Goal: Task Accomplishment & Management: Manage account settings

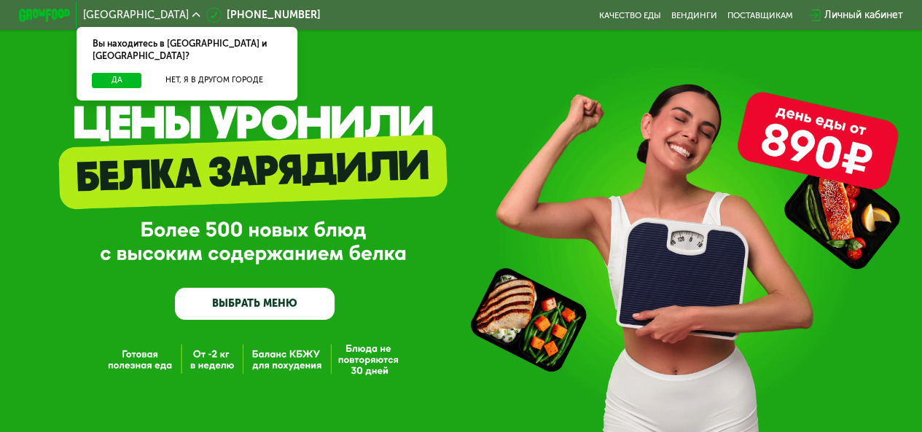
click at [836, 21] on div "Личный кабинет" at bounding box center [864, 14] width 79 height 15
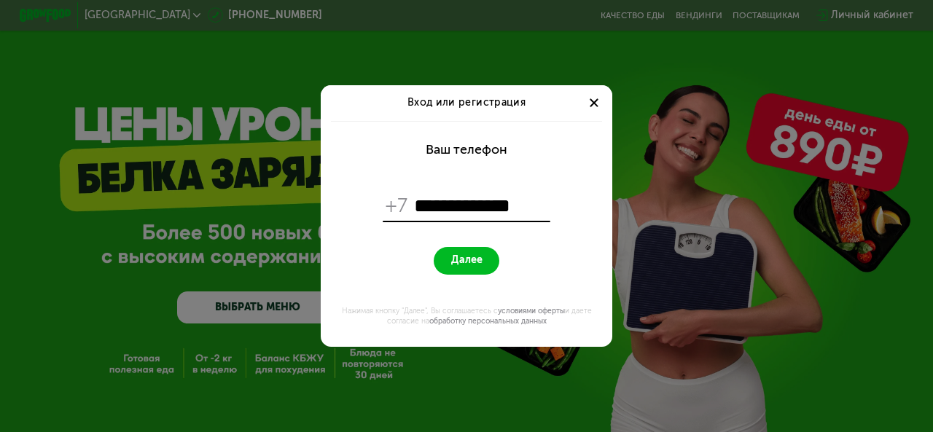
type input "**********"
click at [434, 247] on button "Далее" at bounding box center [466, 261] width 65 height 28
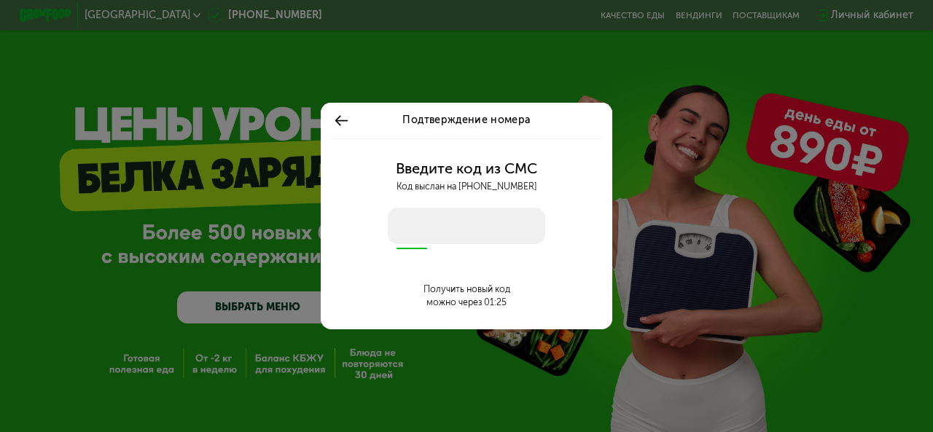
click at [385, 212] on div "Введите код из СМС Код выслан на +7 905 201 24 20 Получить новый код можно чере…" at bounding box center [467, 234] width 276 height 191
click at [411, 228] on input "number" at bounding box center [467, 226] width 158 height 36
type input "****"
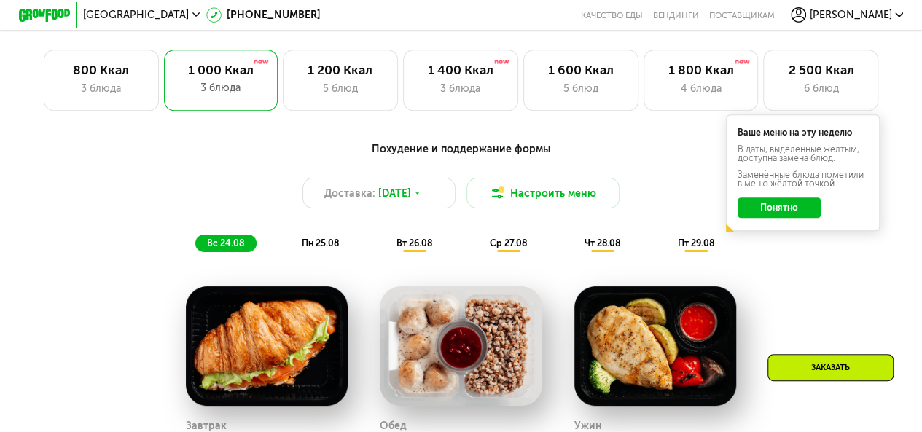
scroll to position [510, 0]
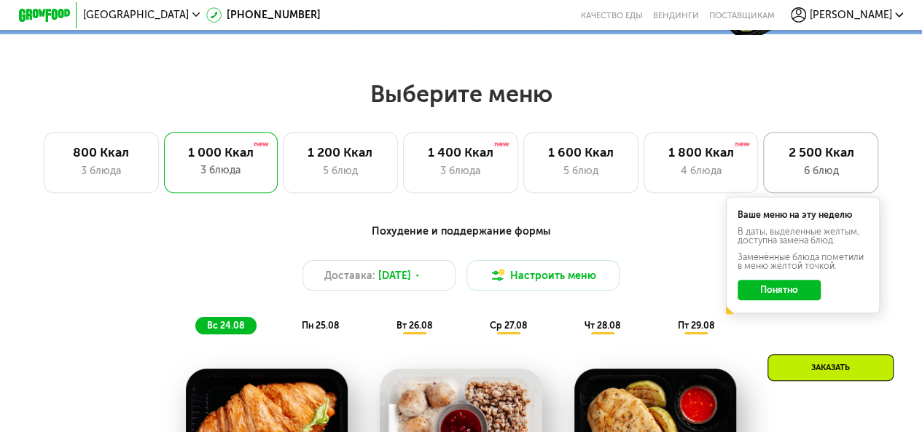
click at [857, 160] on div "2 500 Ккал" at bounding box center [821, 152] width 88 height 15
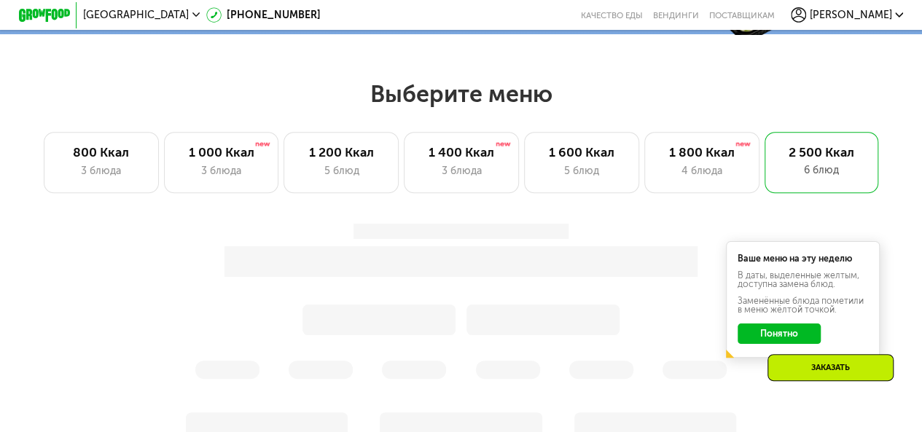
click at [779, 342] on button "Понятно" at bounding box center [779, 334] width 82 height 20
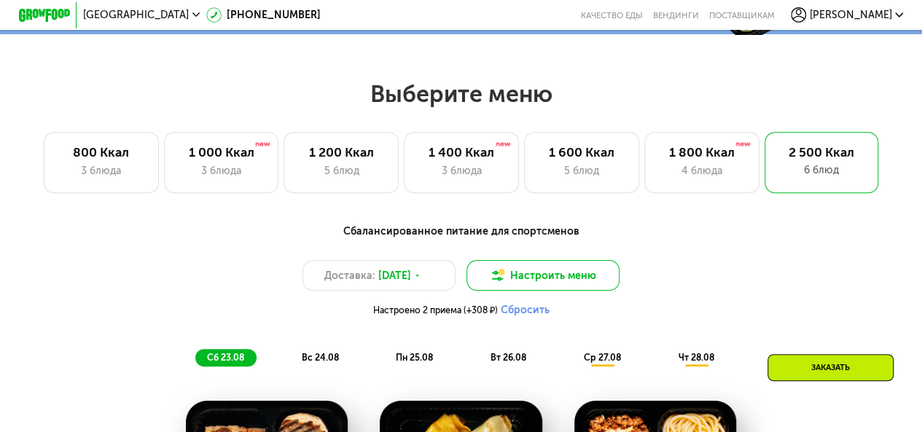
scroll to position [729, 0]
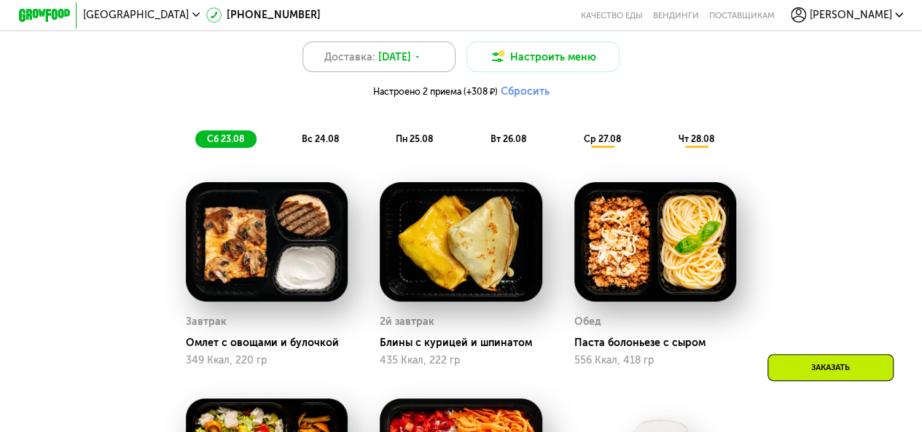
click at [401, 64] on span "22 авг, пт" at bounding box center [394, 57] width 33 height 15
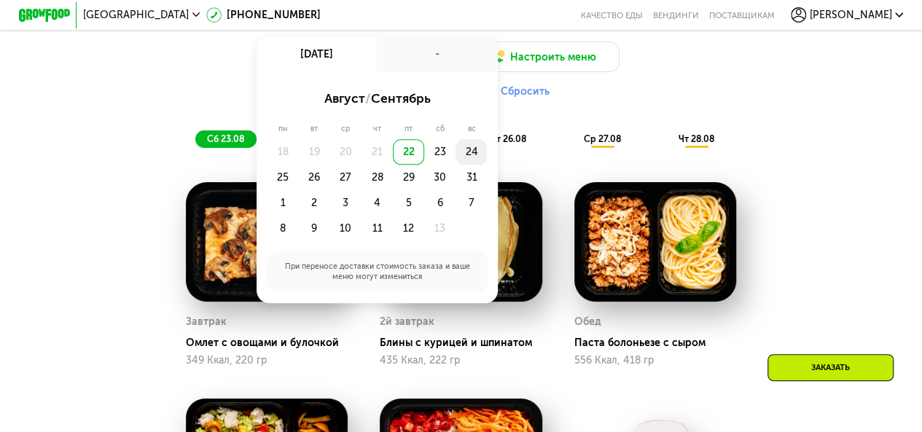
click at [298, 165] on div "24" at bounding box center [282, 178] width 31 height 26
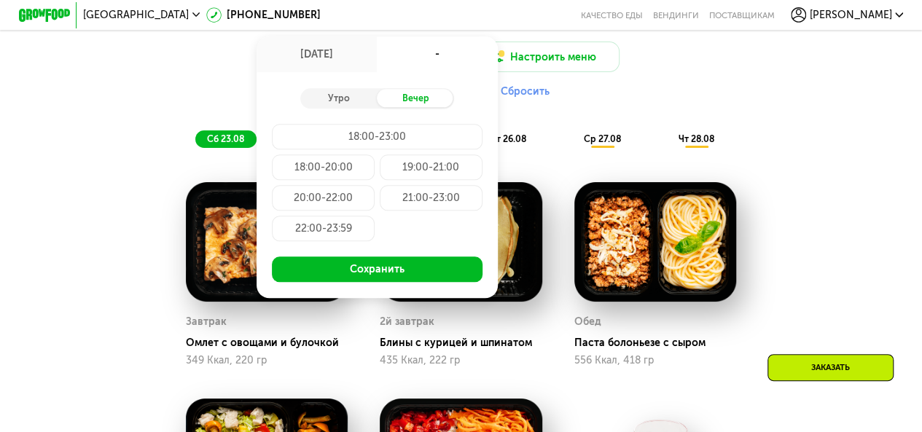
click at [375, 155] on div "18:00-23:00" at bounding box center [323, 168] width 103 height 26
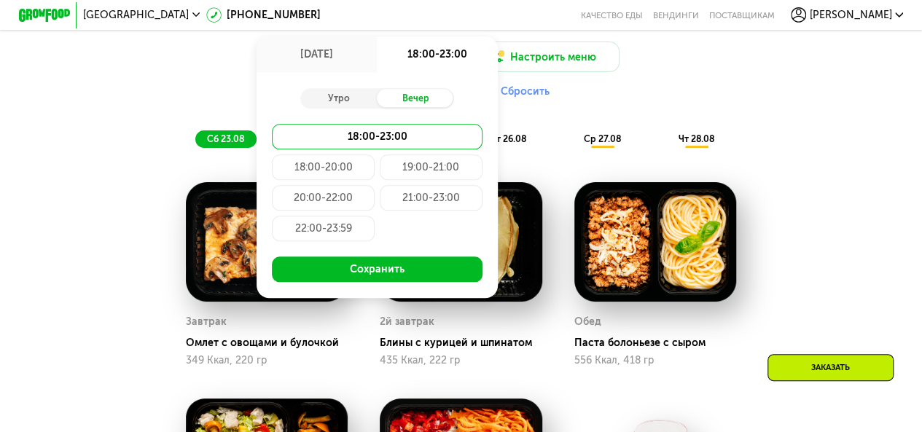
click at [427, 294] on div "Утро Вечер 18:00-23:00 18:00-20:00 19:00-21:00 20:00-22:00 21:00-23:00 22:00-23…" at bounding box center [377, 184] width 241 height 225
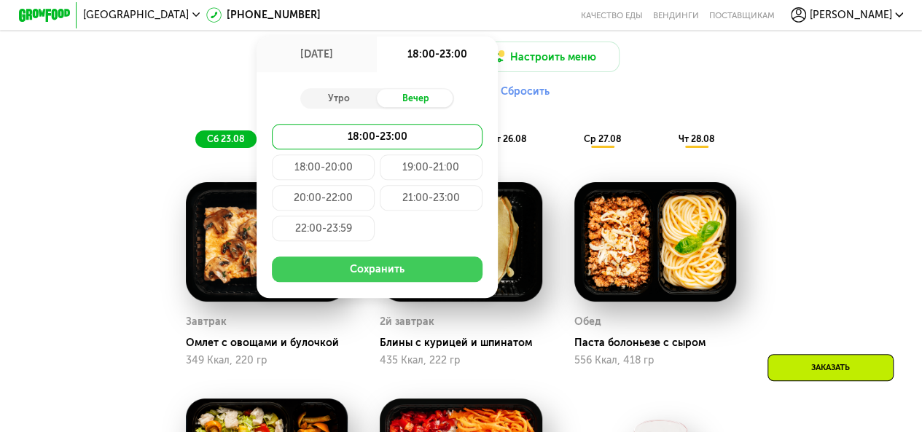
click at [421, 282] on button "Сохранить" at bounding box center [377, 270] width 210 height 26
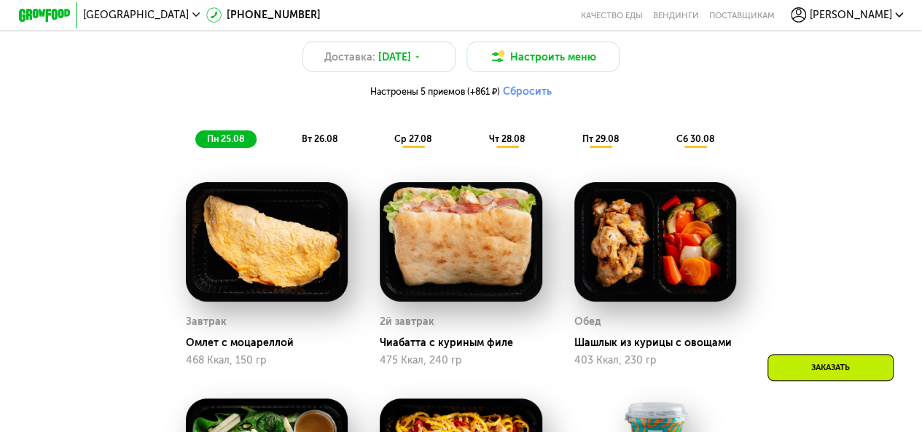
click at [244, 149] on div "пн 25.08" at bounding box center [225, 140] width 61 height 18
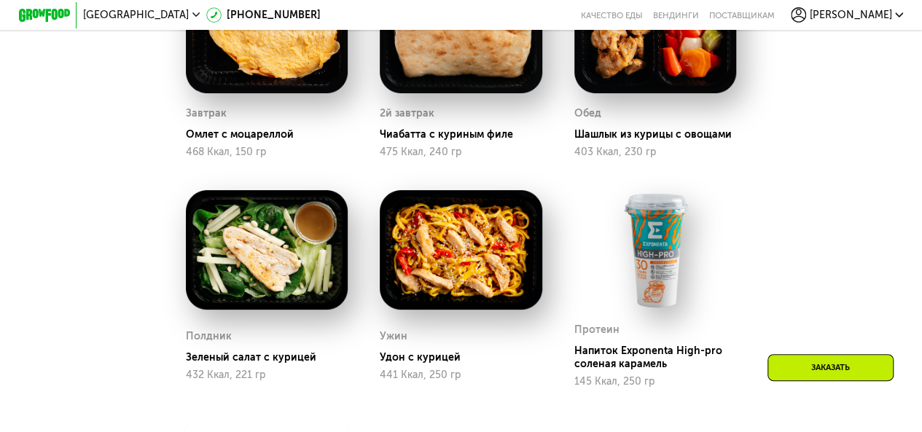
scroll to position [802, 0]
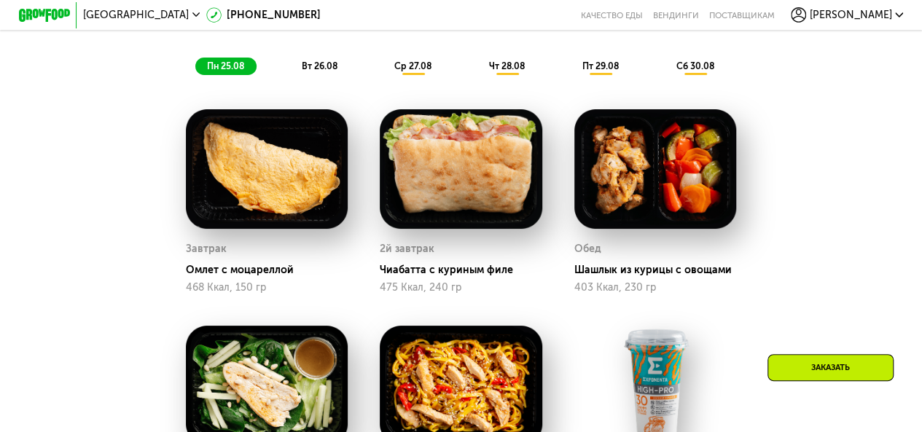
click at [383, 69] on div "вт 26.08" at bounding box center [413, 67] width 61 height 18
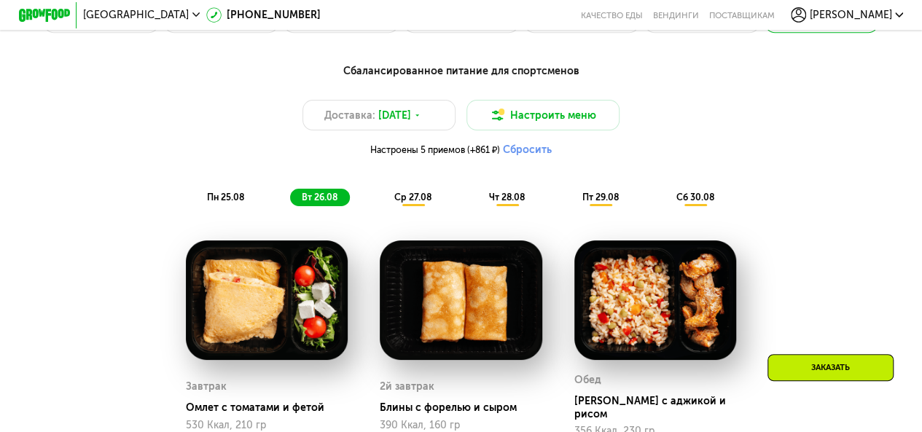
scroll to position [656, 0]
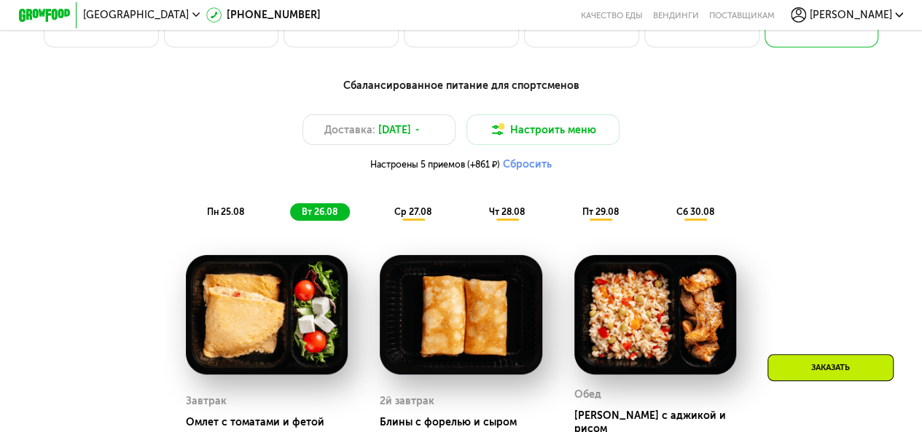
click at [478, 222] on div "ср 27.08" at bounding box center [508, 212] width 60 height 18
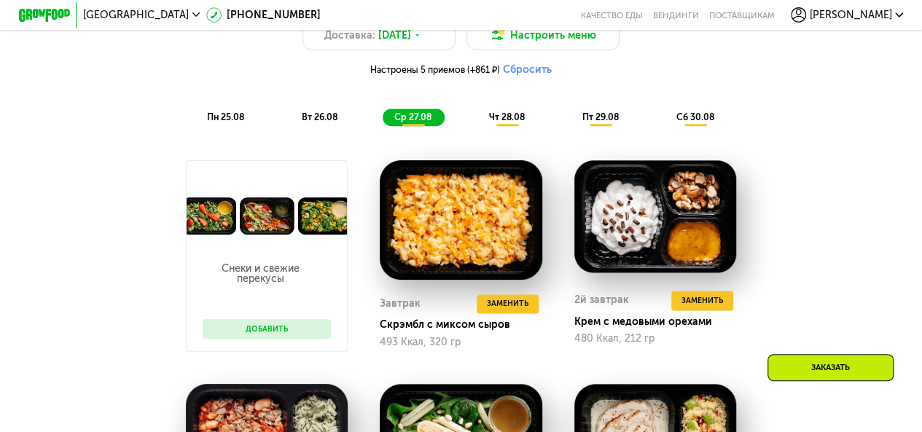
scroll to position [729, 0]
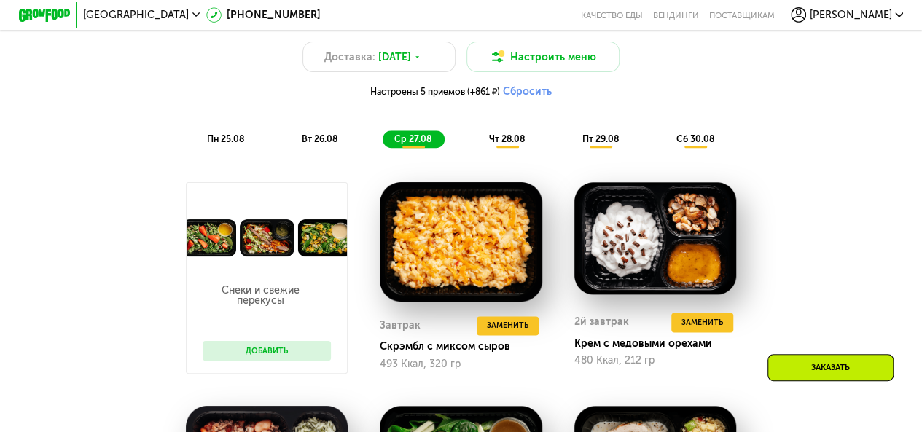
click at [504, 144] on span "чт 28.08" at bounding box center [507, 138] width 36 height 11
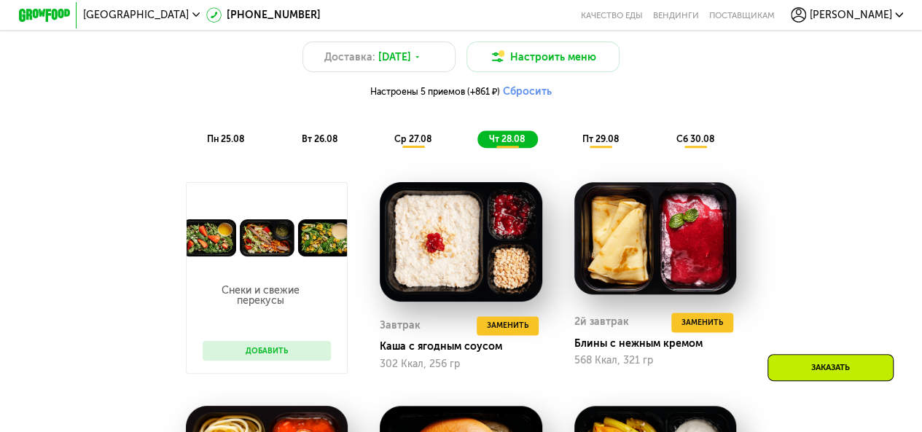
click at [665, 149] on div "пт 29.08" at bounding box center [696, 140] width 62 height 18
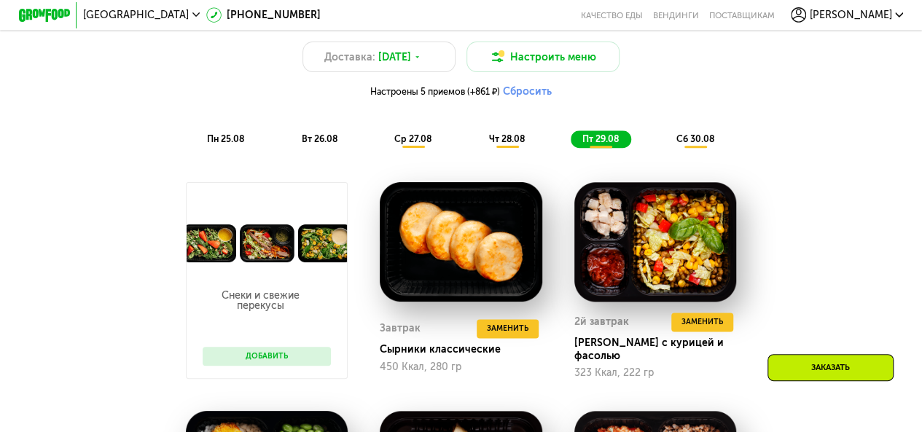
click at [682, 149] on div "сб 30.08" at bounding box center [696, 140] width 62 height 18
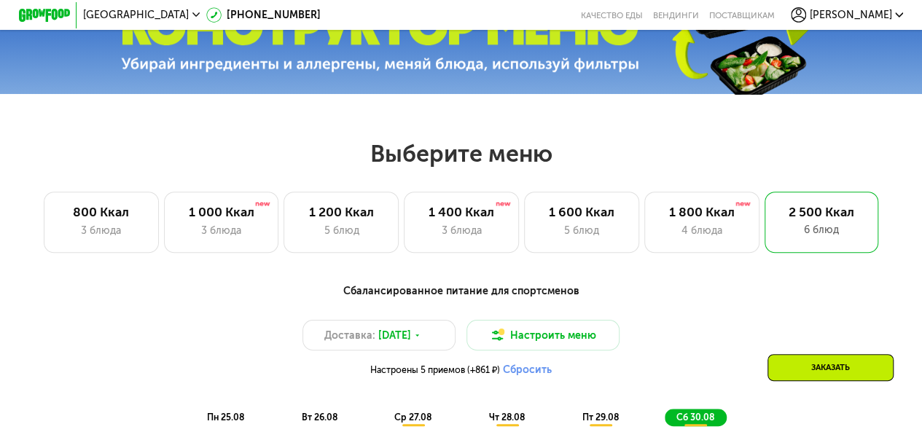
scroll to position [292, 0]
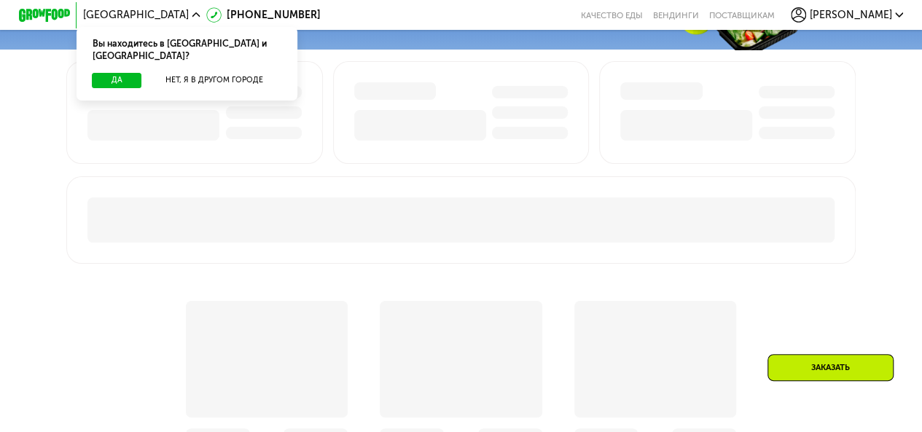
scroll to position [515, 0]
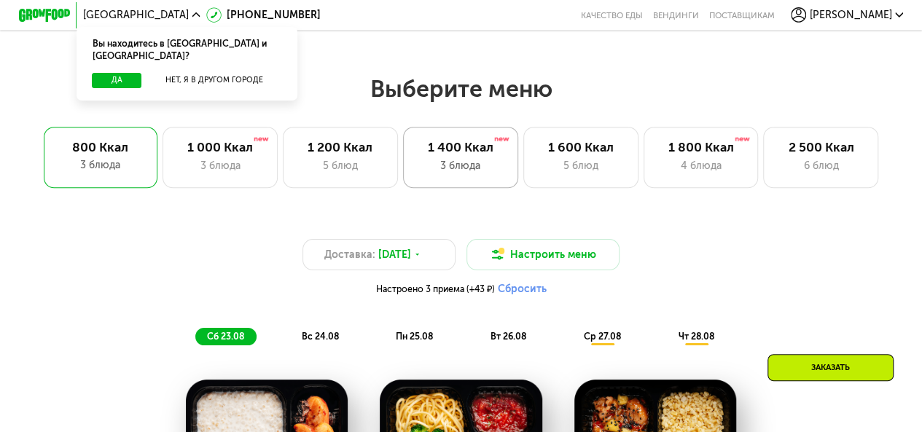
click at [472, 166] on div "3 блюда" at bounding box center [460, 165] width 88 height 15
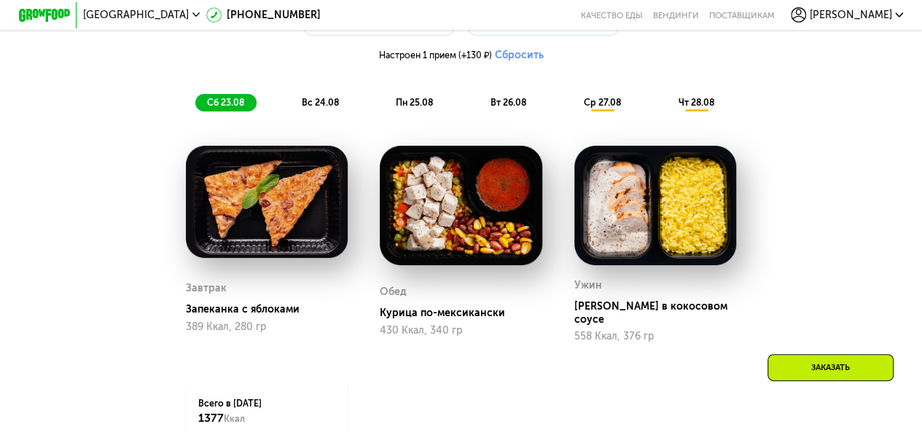
scroll to position [807, 0]
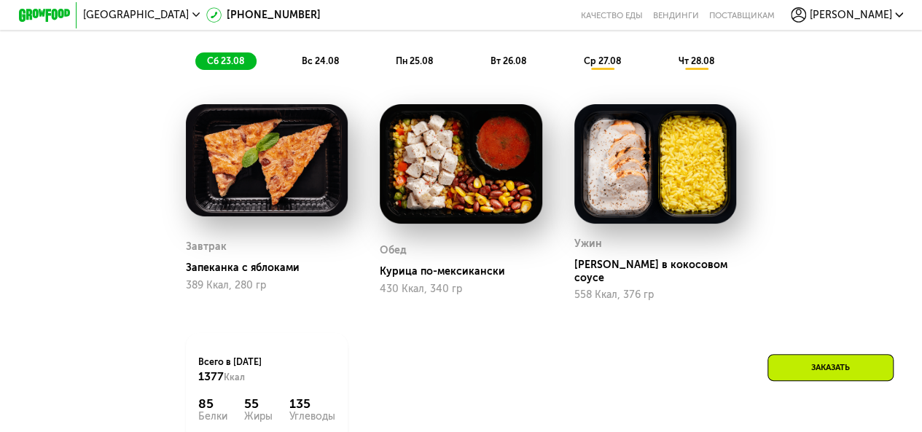
click at [316, 66] on span "вс 24.08" at bounding box center [319, 60] width 37 height 11
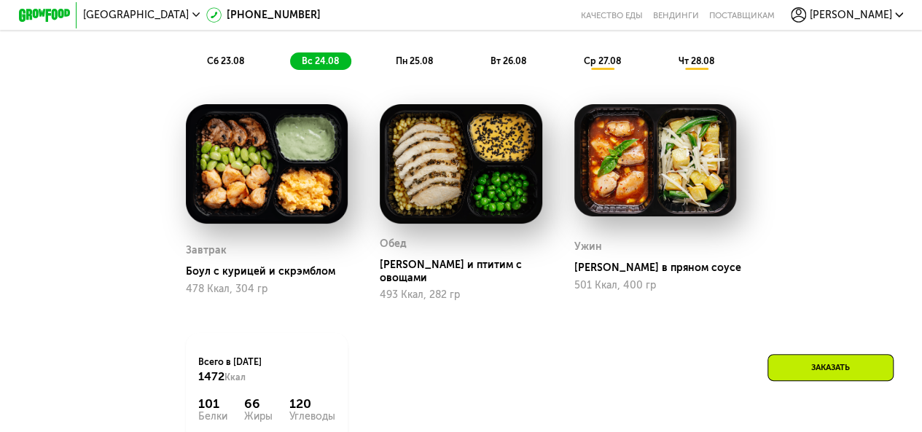
click at [479, 62] on div "пн 25.08" at bounding box center [509, 61] width 60 height 18
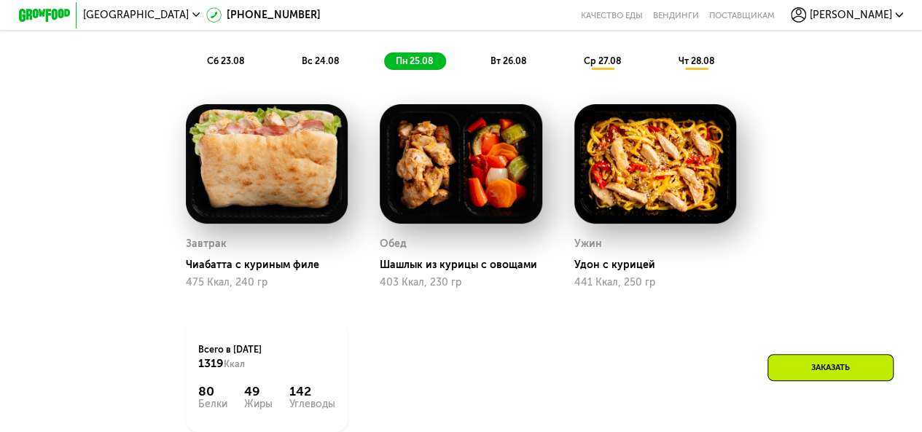
click at [572, 71] on div "вт 26.08" at bounding box center [602, 61] width 61 height 18
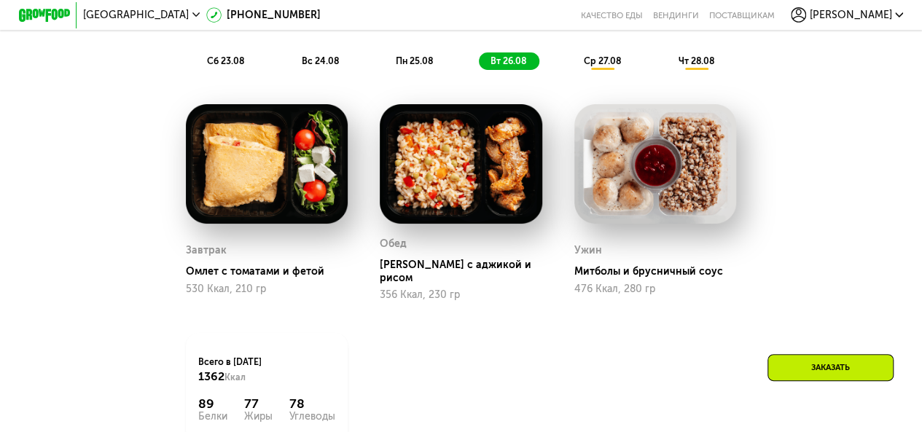
click at [667, 70] on div "ср 27.08" at bounding box center [697, 61] width 60 height 18
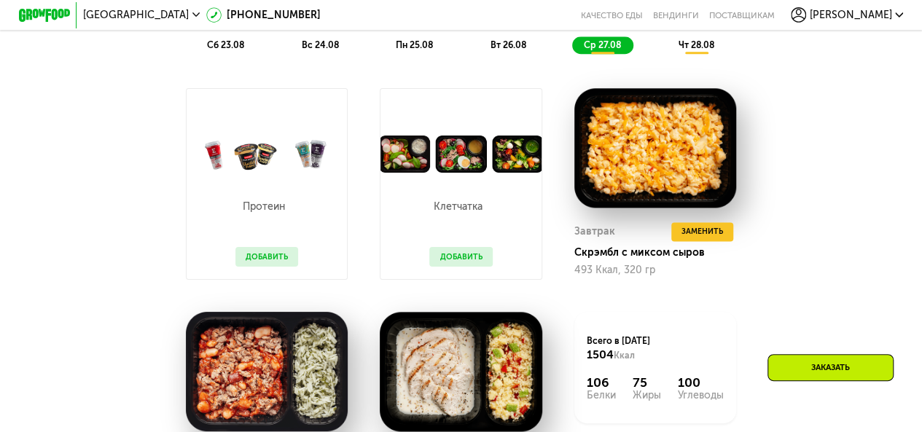
scroll to position [734, 0]
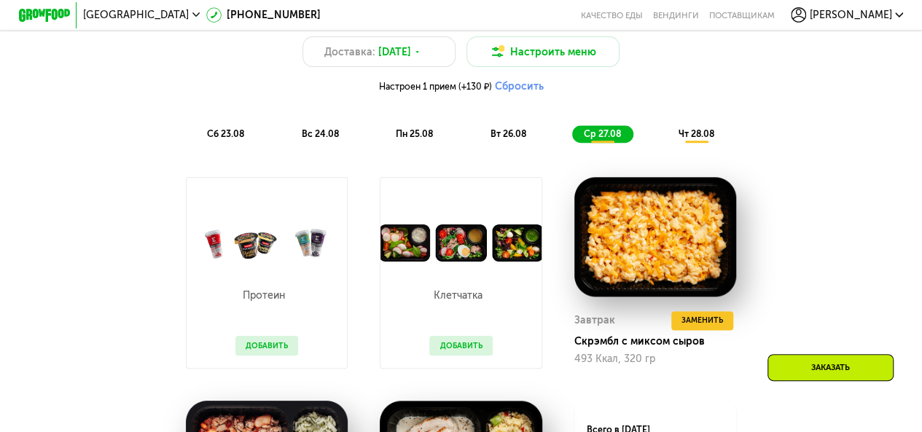
click at [703, 129] on div "Похудение и поддержание формы Доставка: 22 авг, пт Настроить меню Настроен 1 пр…" at bounding box center [461, 71] width 758 height 143
click at [704, 135] on div "чт 28.08" at bounding box center [697, 134] width 60 height 18
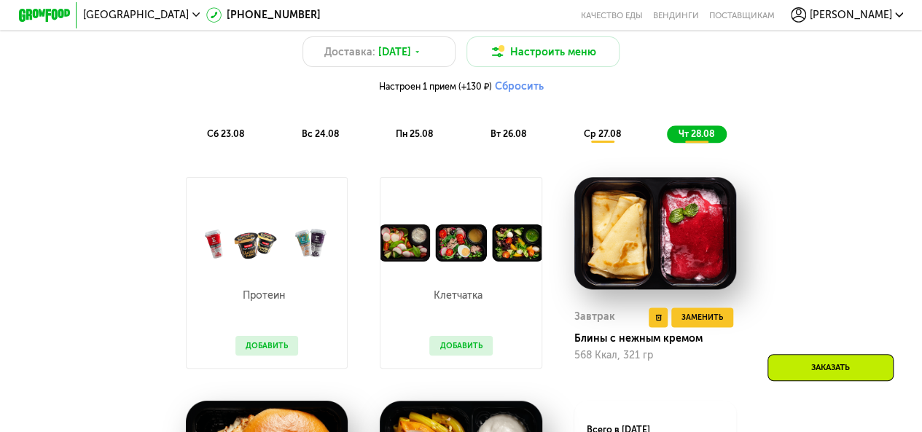
scroll to position [297, 0]
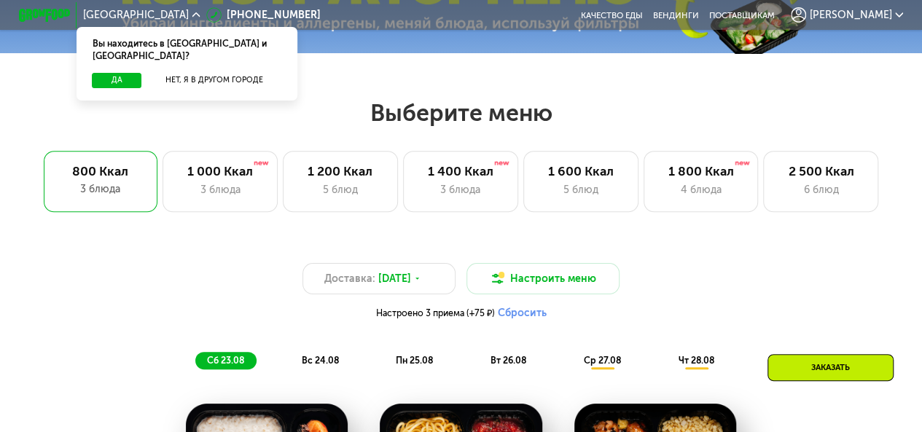
scroll to position [370, 0]
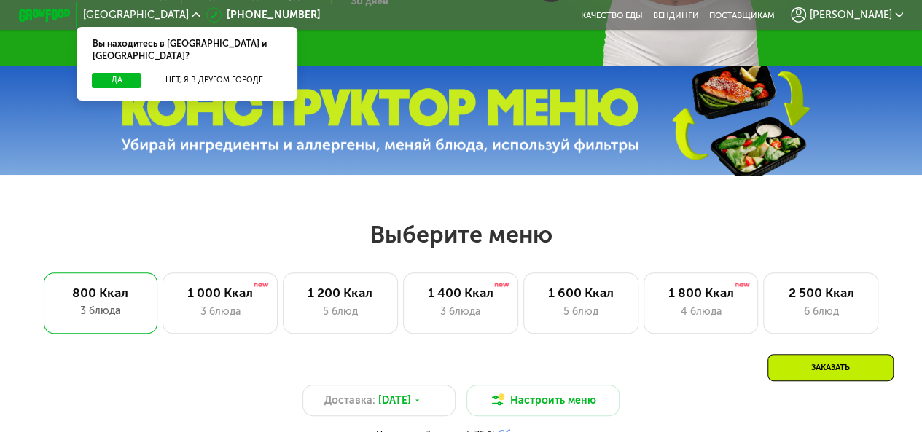
click at [889, 22] on div "[PERSON_NAME]" at bounding box center [847, 14] width 112 height 15
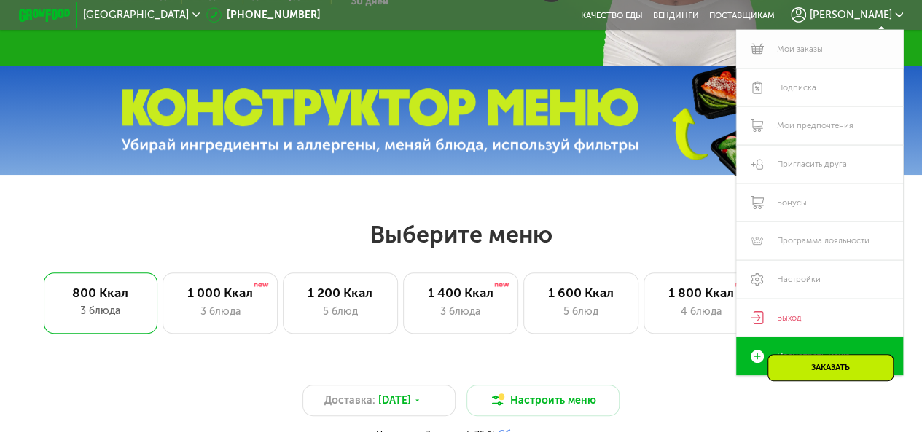
click at [830, 58] on link "Мои заказы" at bounding box center [819, 49] width 166 height 39
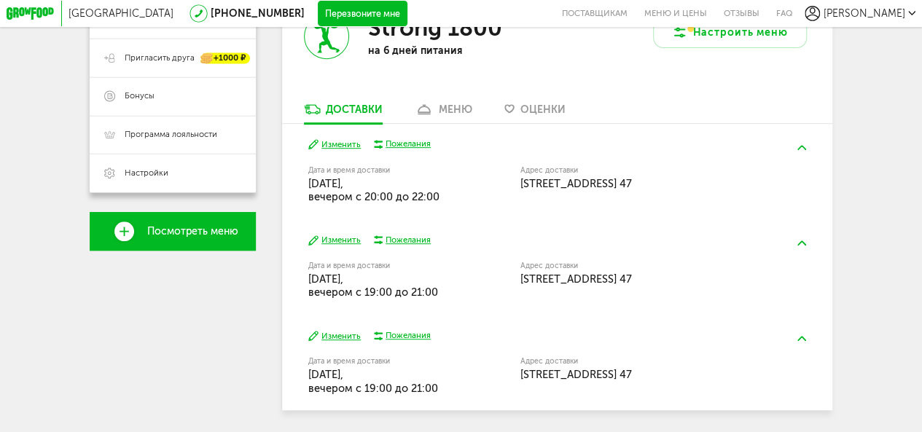
click at [432, 102] on div "Strong 1800 на 6 дней питания" at bounding box center [420, 46] width 276 height 111
click at [443, 112] on div "меню" at bounding box center [456, 110] width 34 height 12
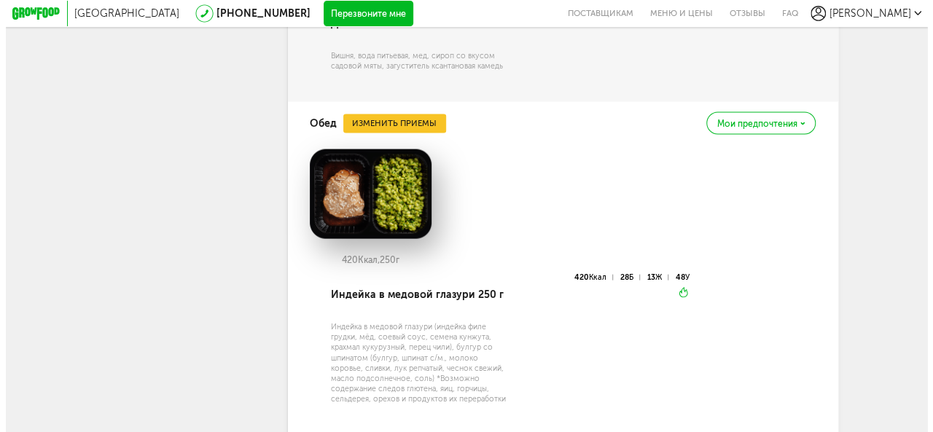
scroll to position [1489, 0]
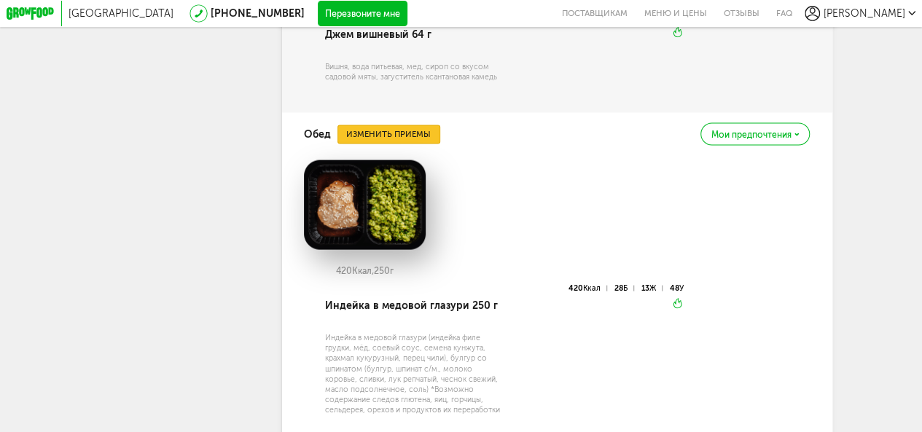
click at [398, 143] on button "Изменить приемы" at bounding box center [389, 134] width 103 height 19
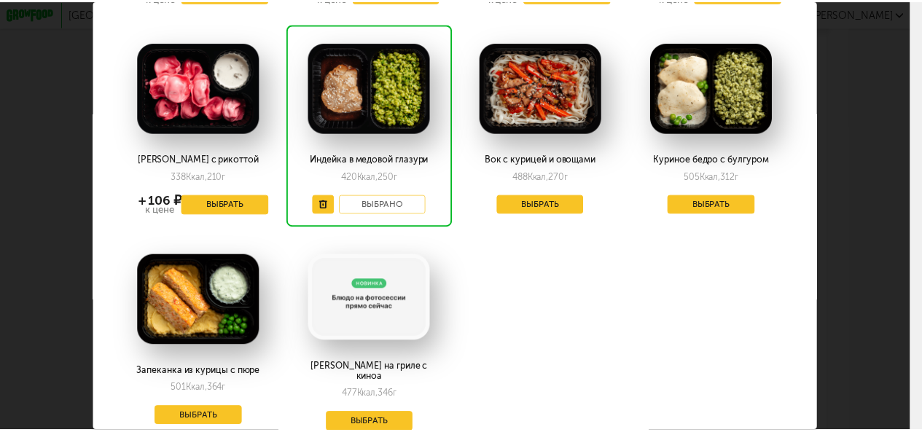
scroll to position [292, 0]
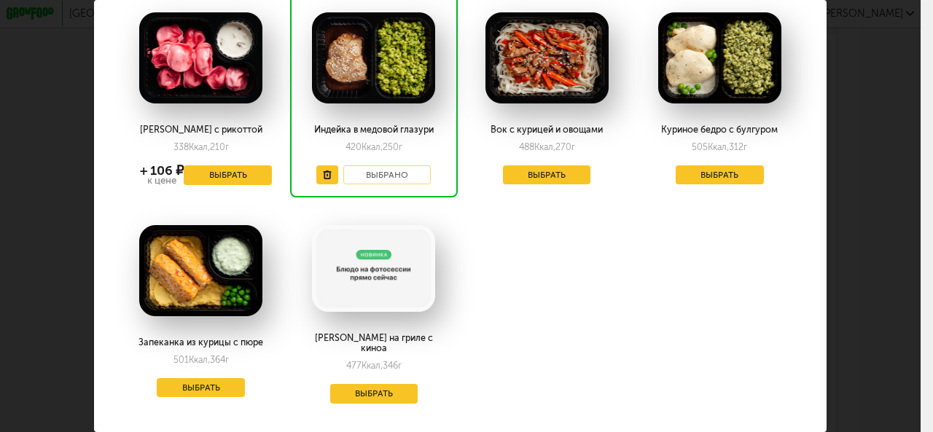
click at [867, 166] on div "Выберите обеды на [DATE] 25.08 Лобио с говядиной и рисом 567 Ккал, 460 г + 110 …" at bounding box center [460, 216] width 921 height 432
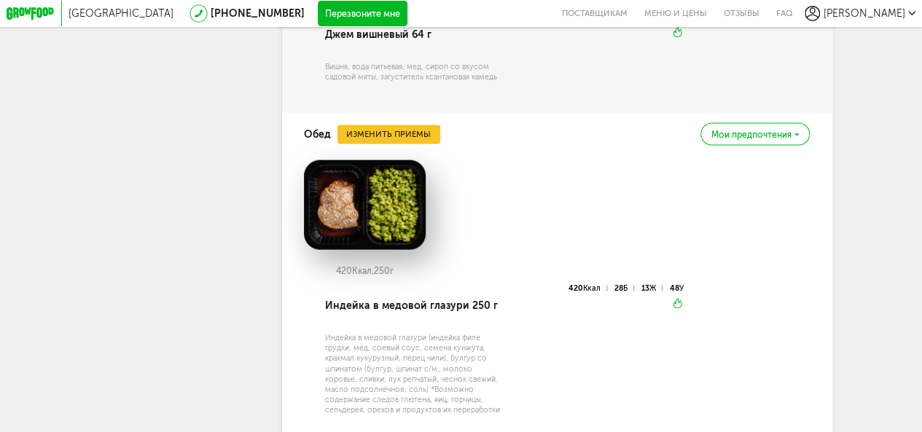
click at [867, 166] on div "Выберите обеды на [DATE] 25.08 Лобио с говядиной и рисом 567 Ккал, 460 г + 110 …" at bounding box center [461, 215] width 1015 height 475
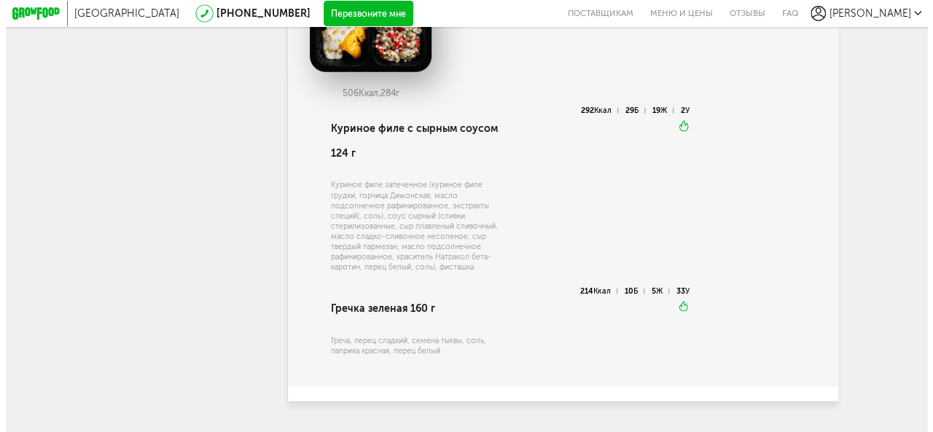
scroll to position [1926, 0]
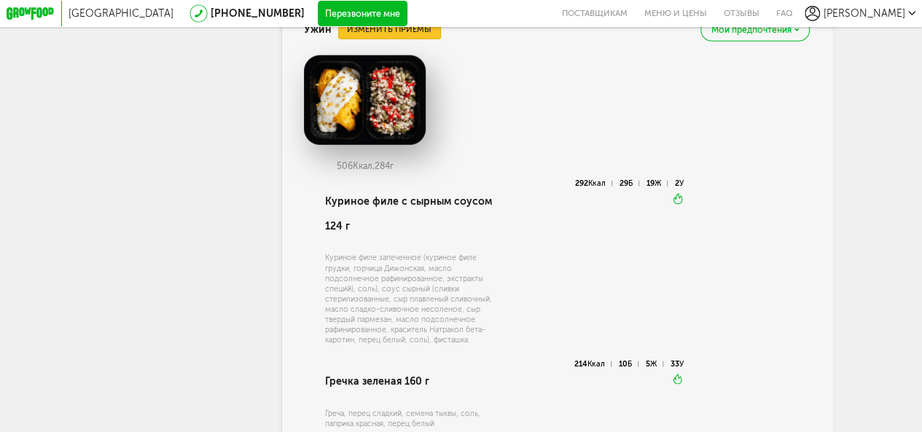
click at [411, 39] on button "Изменить приемы" at bounding box center [389, 29] width 103 height 19
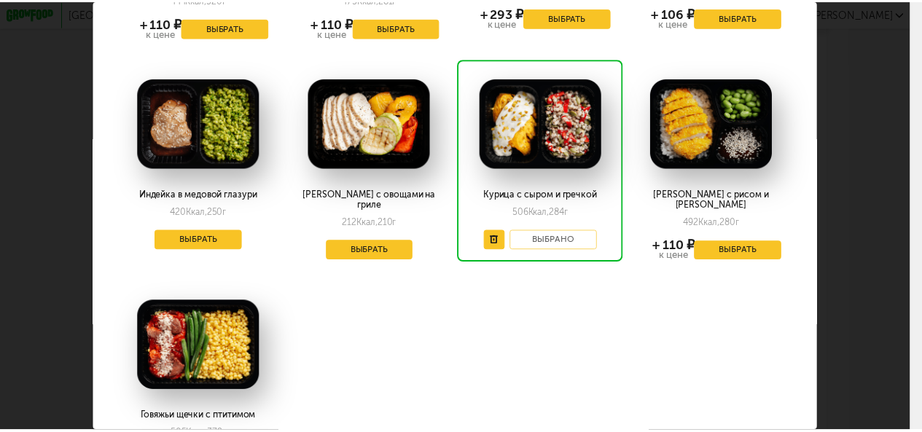
scroll to position [133, 0]
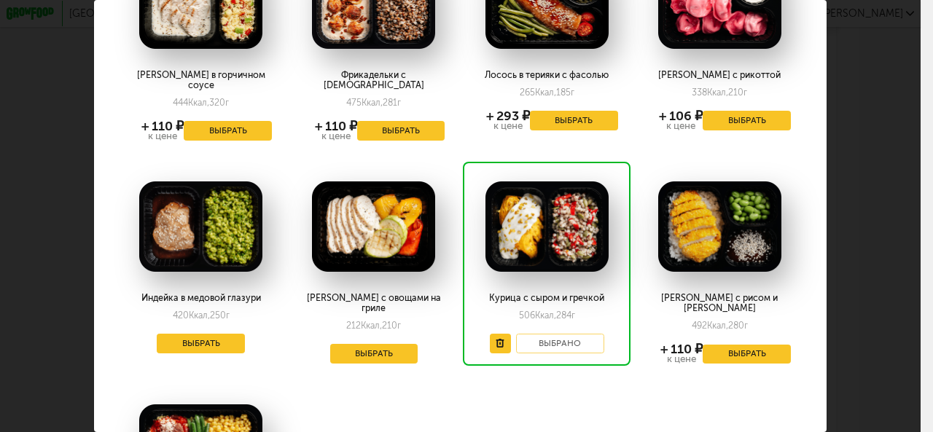
click at [894, 185] on div "Выберите ужины на [DATE] 25.08 Курица в горчичном соусе 444 Ккал, 320 г + 110 ₽…" at bounding box center [460, 216] width 921 height 432
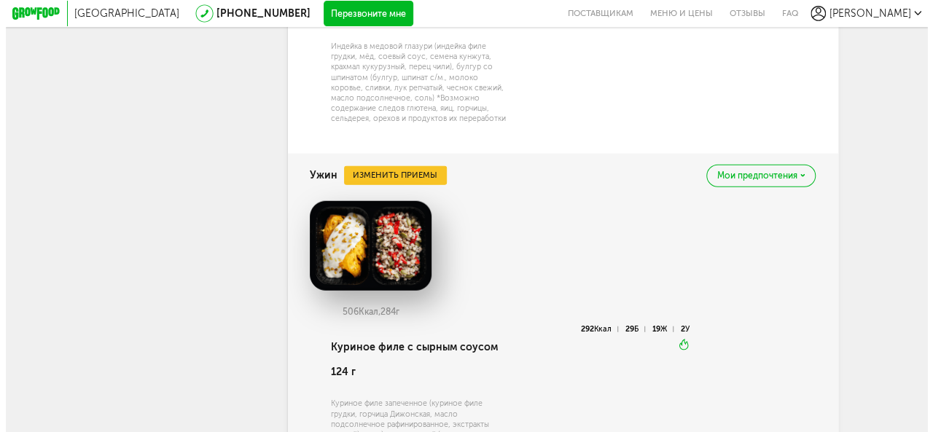
scroll to position [1416, 0]
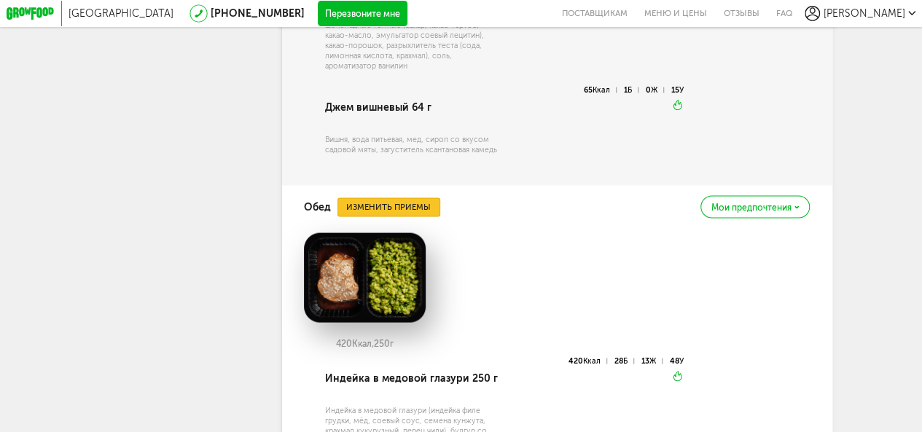
click at [407, 217] on button "Изменить приемы" at bounding box center [389, 207] width 103 height 19
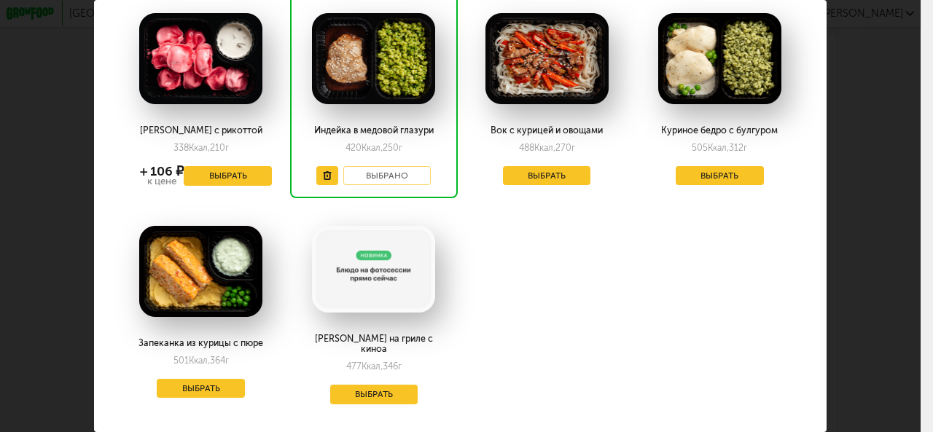
scroll to position [292, 0]
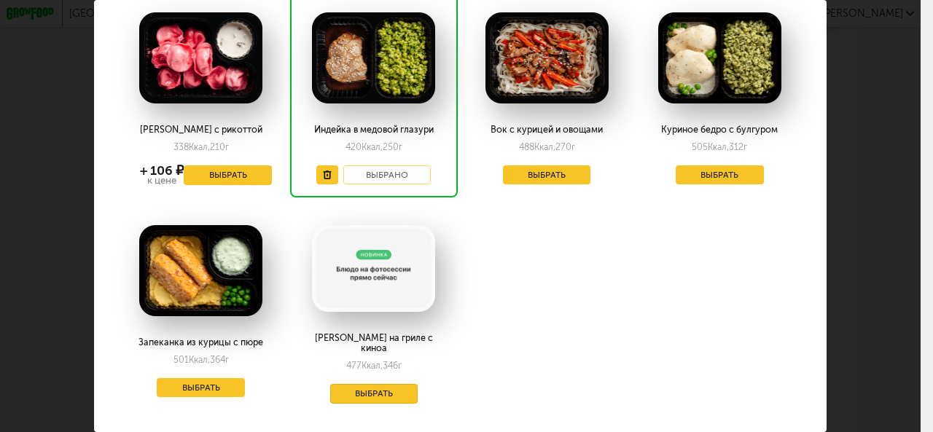
click at [401, 390] on button "Выбрать" at bounding box center [374, 394] width 88 height 20
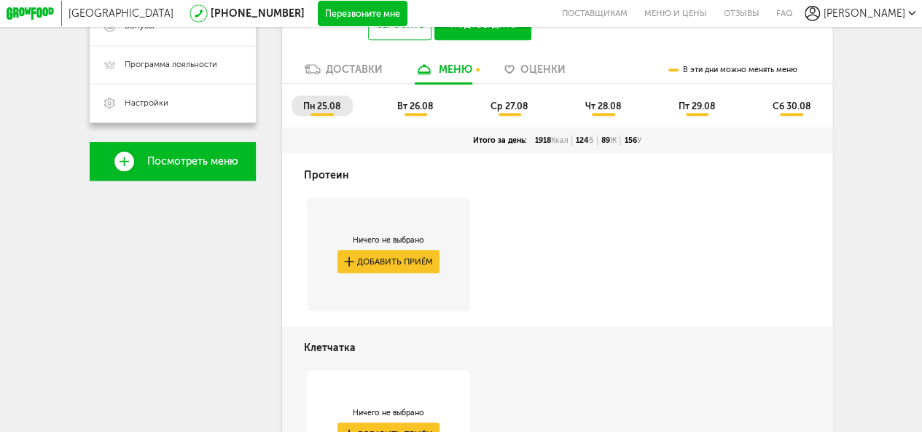
scroll to position [339, 0]
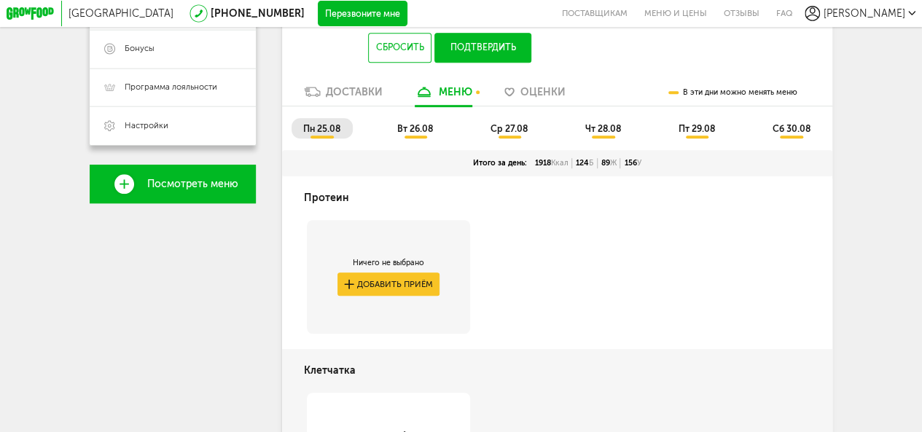
click at [413, 120] on div "пн 25.08 вт 26.08 ср 27.08 чт 28.08 пт 29.08 сб 30.08" at bounding box center [557, 128] width 550 height 44
click at [418, 125] on li "вт 26.08" at bounding box center [416, 128] width 60 height 20
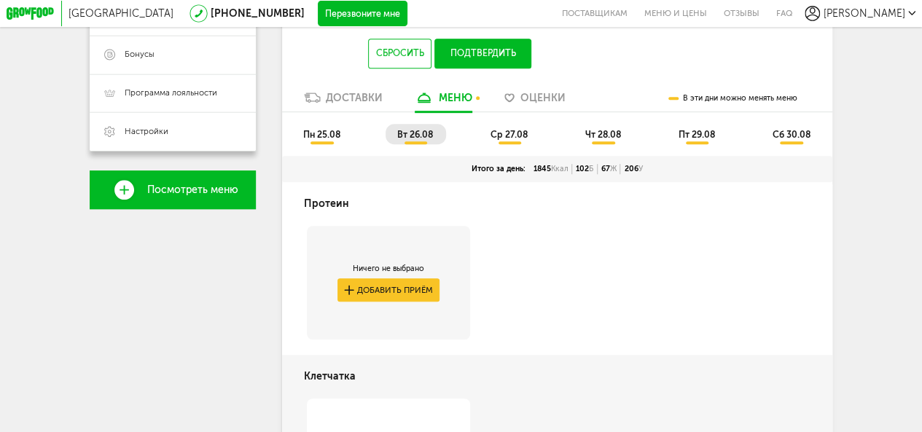
scroll to position [312, 0]
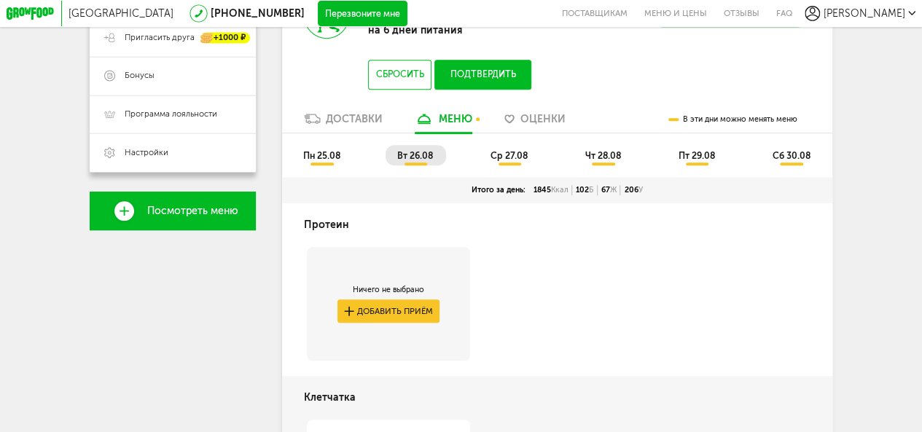
click at [513, 150] on li "ср 27.08" at bounding box center [509, 155] width 61 height 20
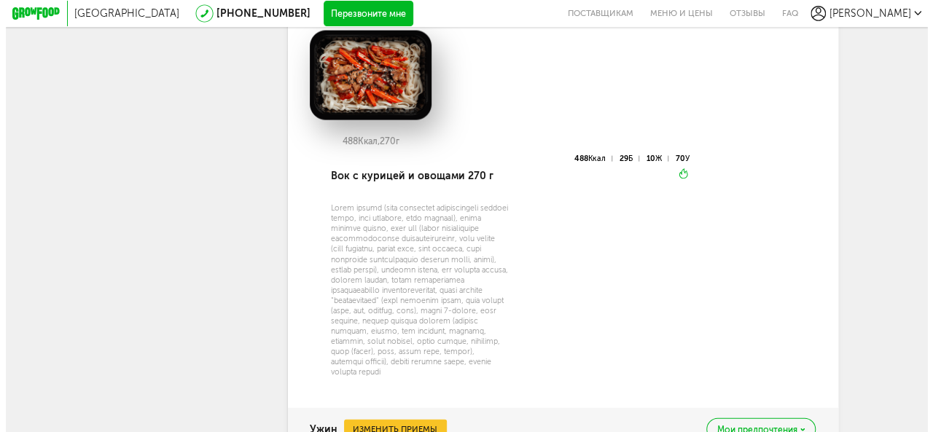
scroll to position [1479, 0]
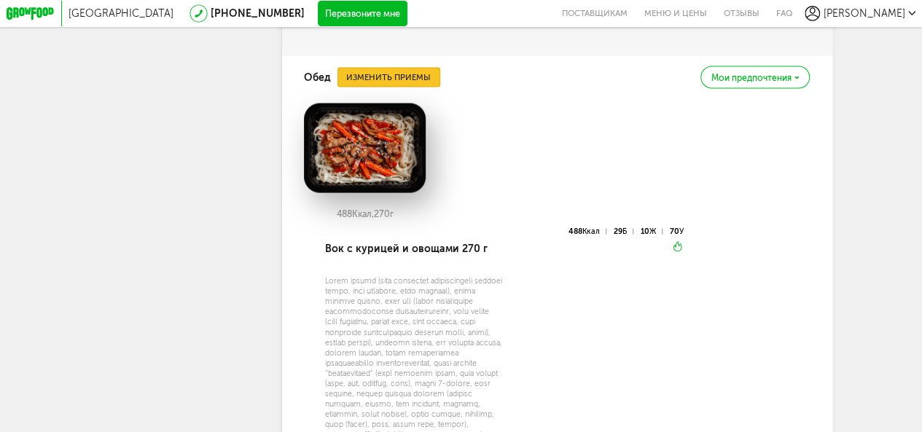
click at [404, 87] on button "Изменить приемы" at bounding box center [389, 77] width 103 height 19
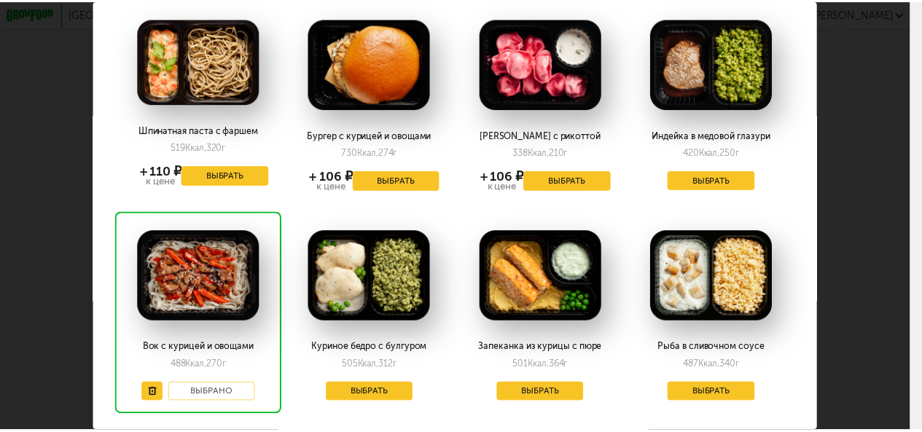
scroll to position [139, 0]
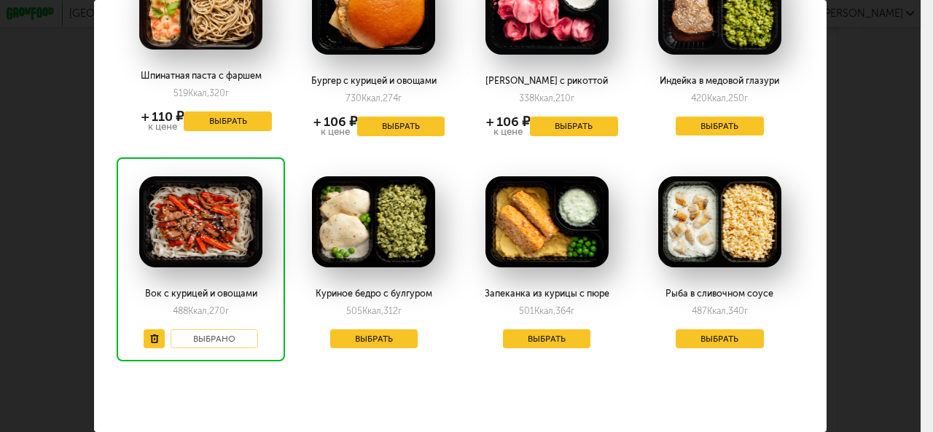
click at [846, 241] on div "Выберите обеды на [DATE] 27.08 Шпинатная паста с фаршем 519 Ккал, 320 г + 110 ₽…" at bounding box center [460, 216] width 921 height 432
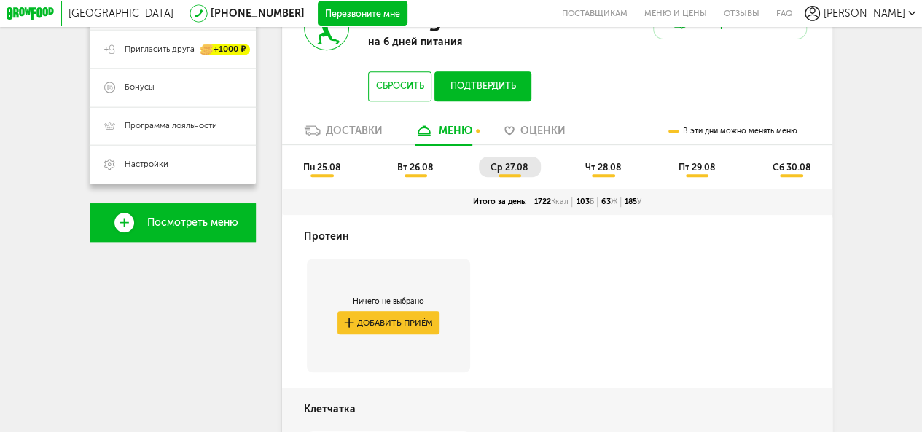
scroll to position [166, 0]
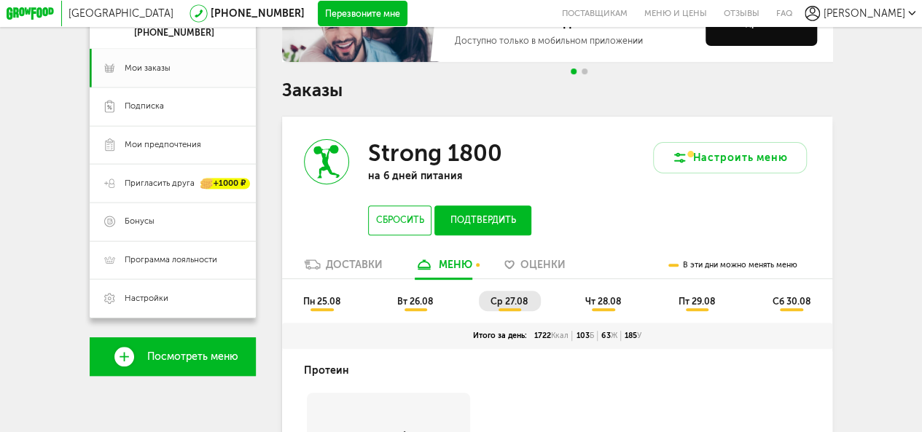
click at [597, 311] on li "чт 28.08" at bounding box center [604, 301] width 60 height 20
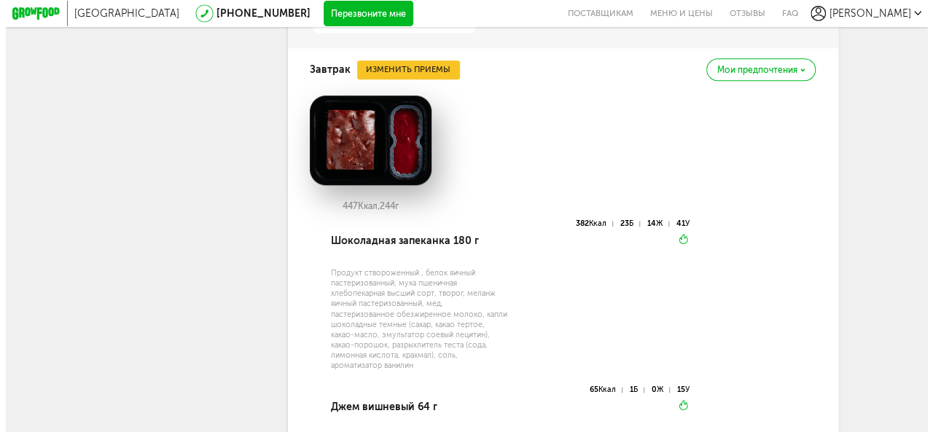
scroll to position [822, 0]
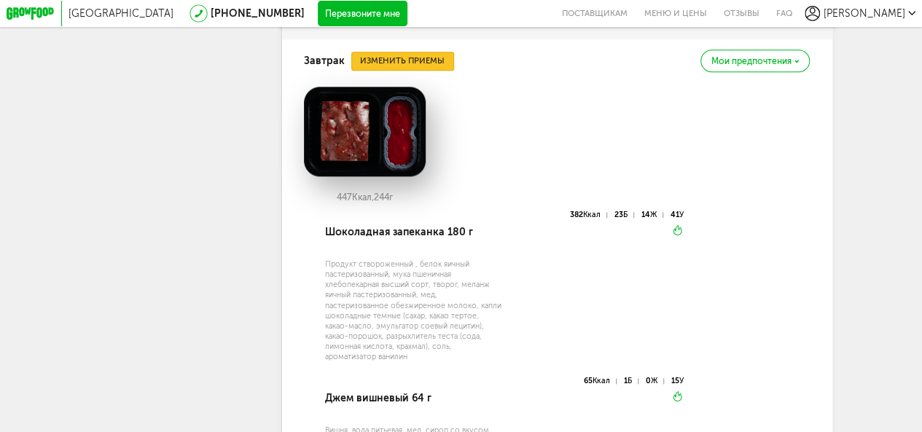
click at [440, 71] on button "Изменить приемы" at bounding box center [402, 61] width 103 height 19
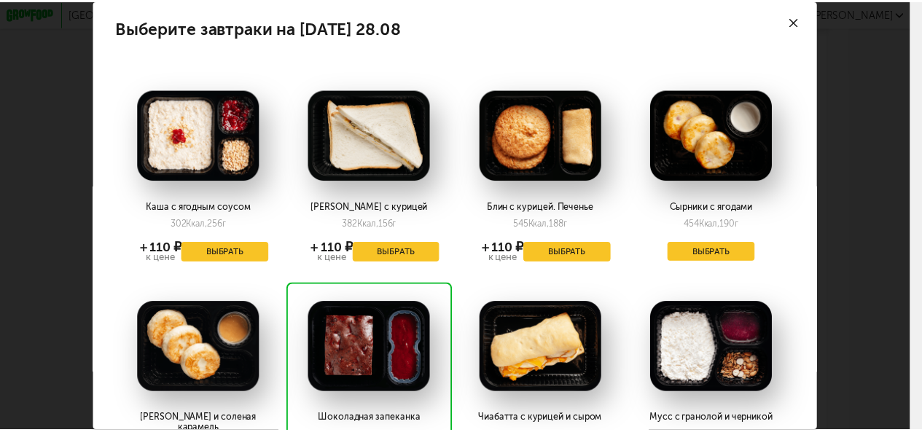
scroll to position [0, 0]
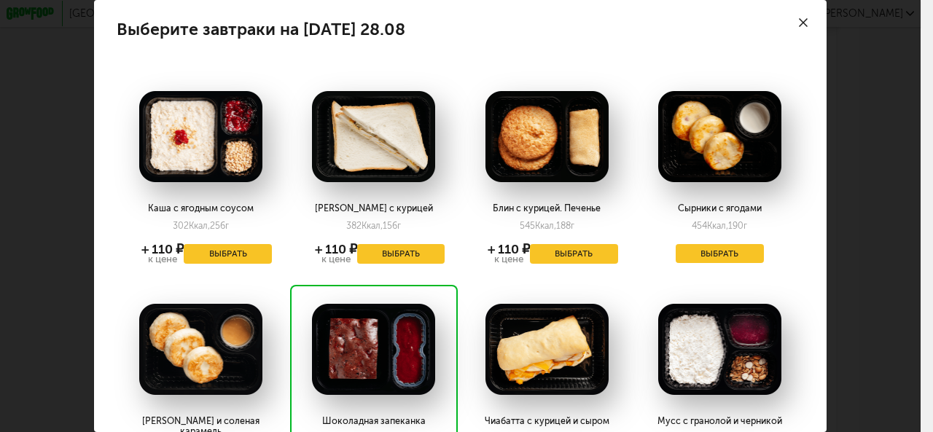
click at [798, 17] on div at bounding box center [804, 22] width 45 height 45
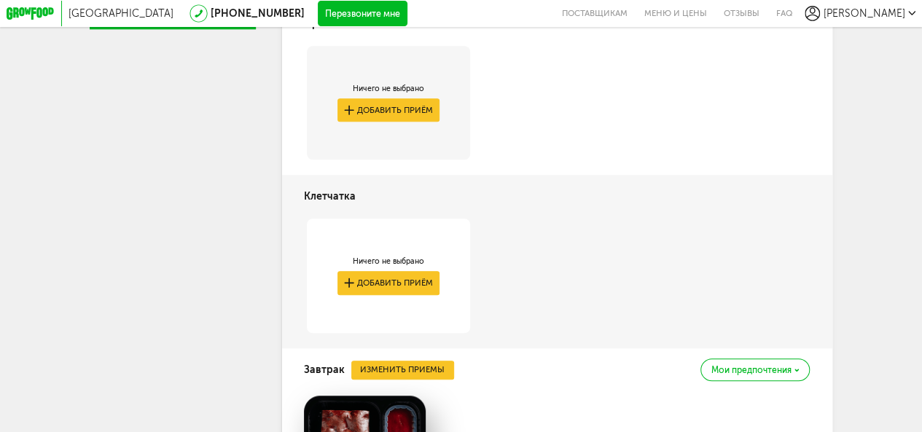
scroll to position [222, 0]
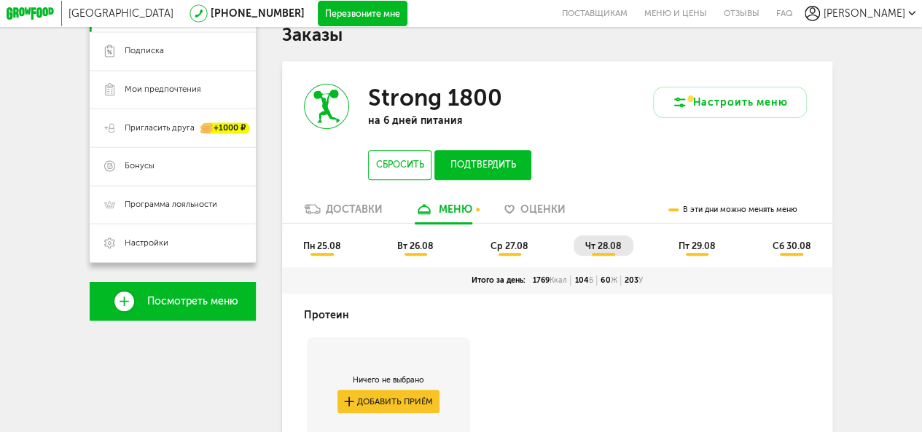
click at [722, 250] on li "пт 29.08" at bounding box center [697, 245] width 61 height 20
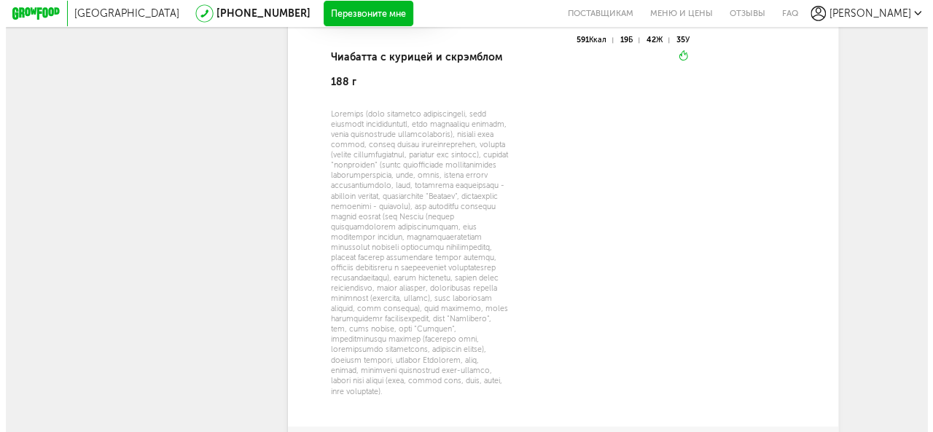
scroll to position [732, 0]
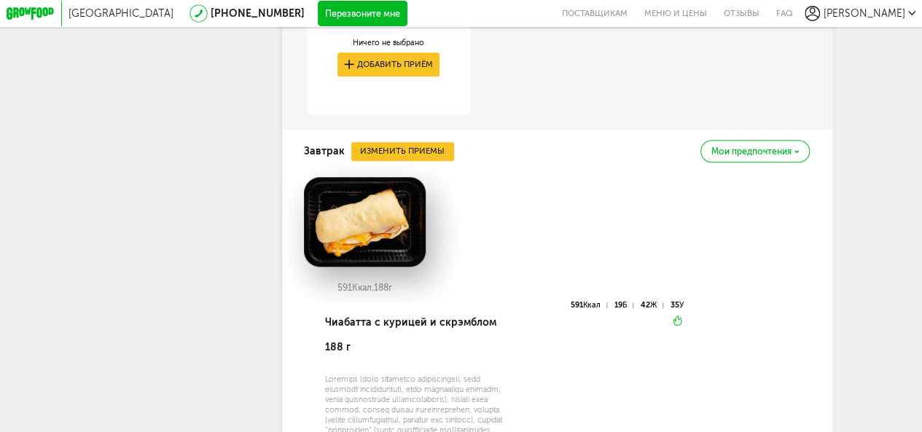
click at [395, 249] on img at bounding box center [365, 222] width 122 height 90
click at [416, 161] on button "Изменить приемы" at bounding box center [402, 151] width 103 height 19
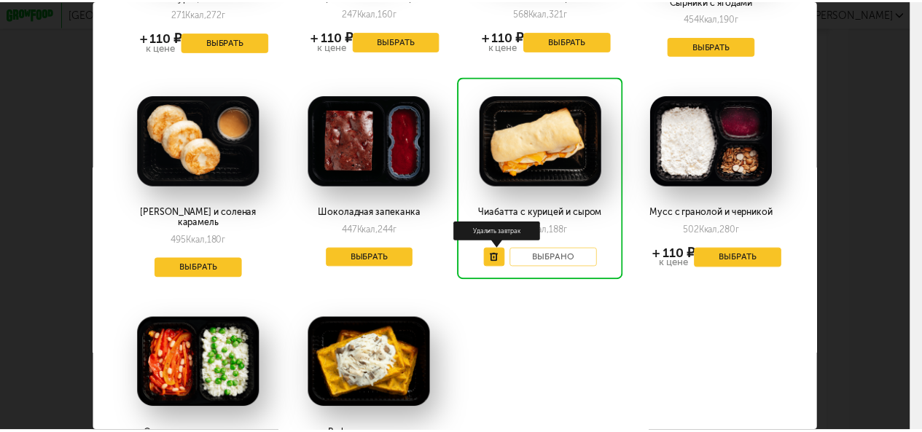
scroll to position [292, 0]
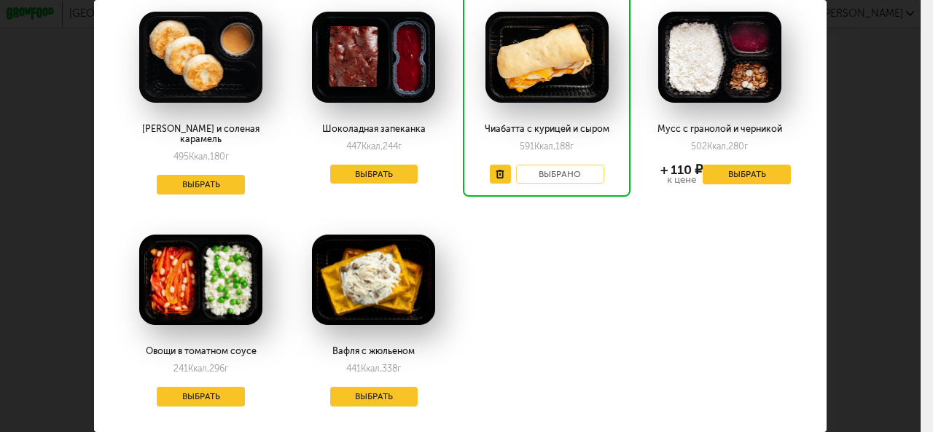
click at [878, 171] on div "Выберите завтраки на [DATE] 29.08 Омлет с курицей и томатами 271 Ккал, 272 г + …" at bounding box center [460, 216] width 921 height 432
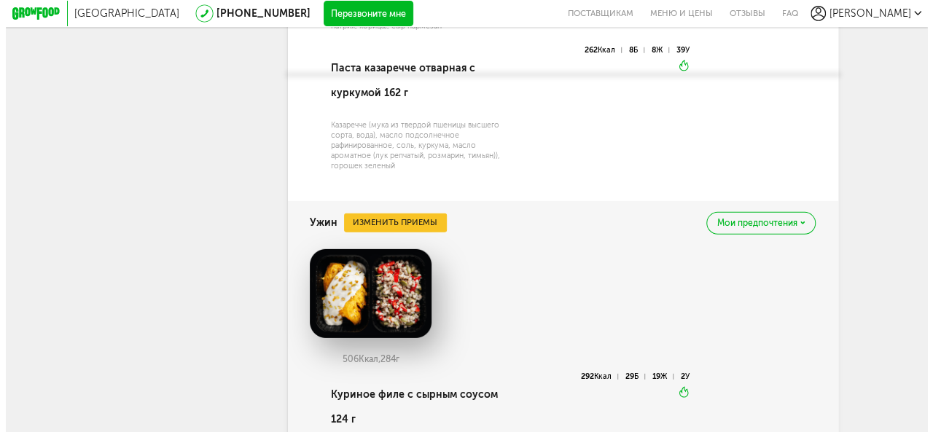
scroll to position [2104, 0]
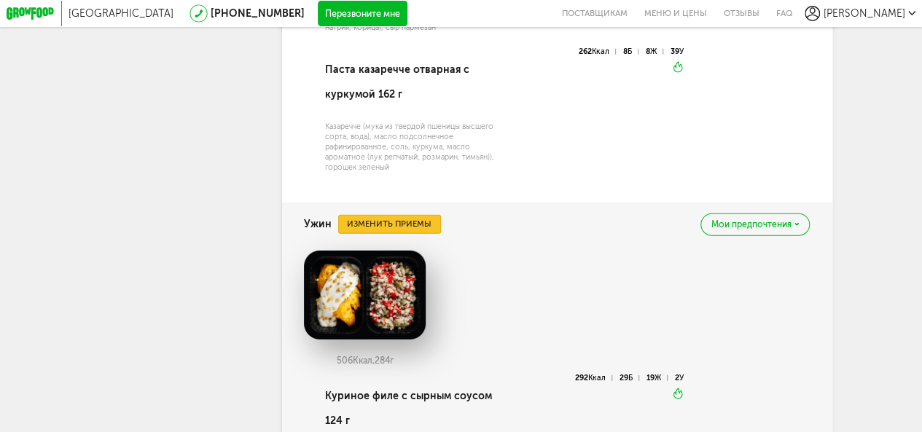
click at [405, 234] on button "Изменить приемы" at bounding box center [389, 224] width 103 height 19
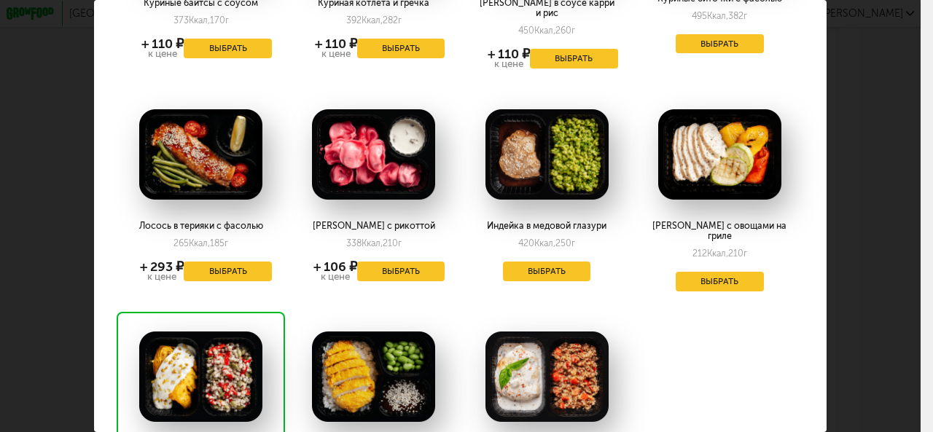
scroll to position [134, 0]
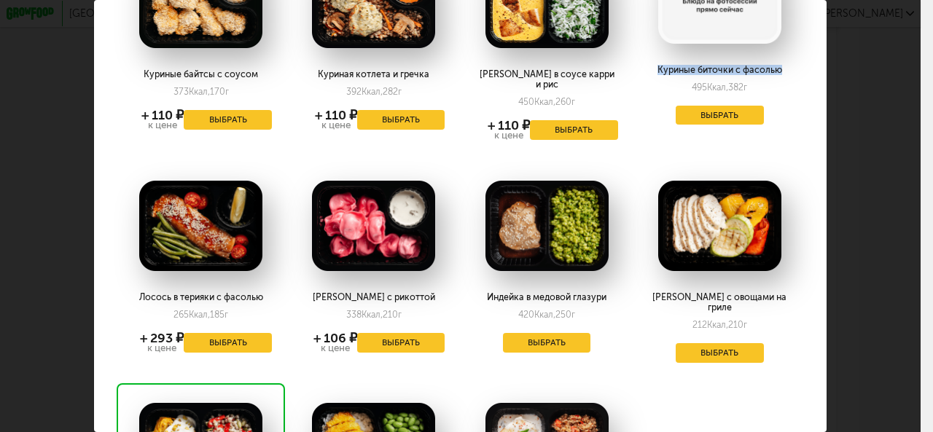
drag, startPoint x: 783, startPoint y: 59, endPoint x: 634, endPoint y: 76, distance: 149.7
click at [636, 76] on div "Куриные биточки с фасолью 495 Ккал, 382 г Выбрать" at bounding box center [720, 38] width 168 height 200
copy div "Куриные биточки с фасолью"
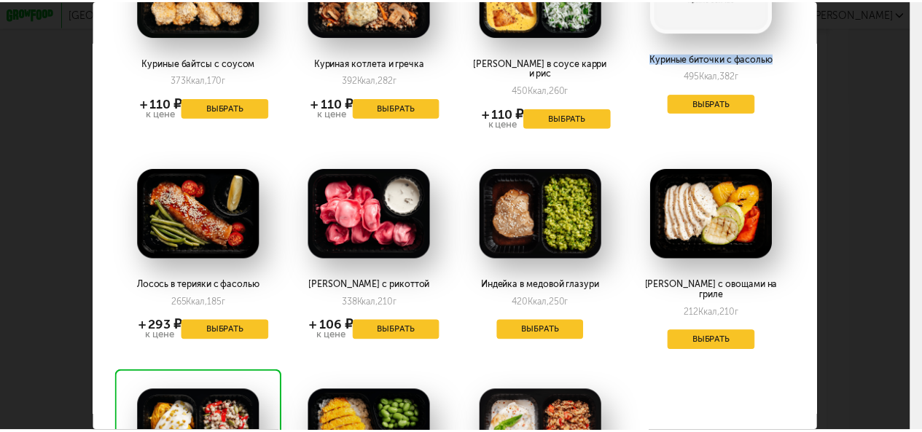
scroll to position [61, 0]
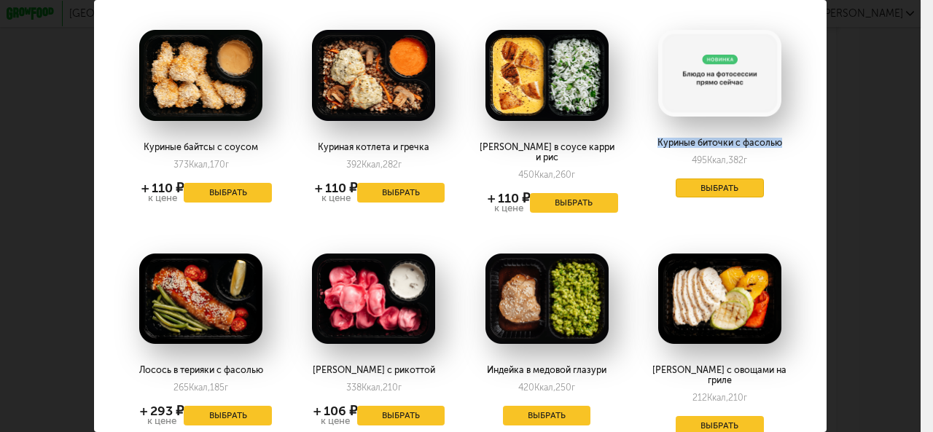
click at [712, 185] on button "Выбрать" at bounding box center [720, 189] width 88 height 20
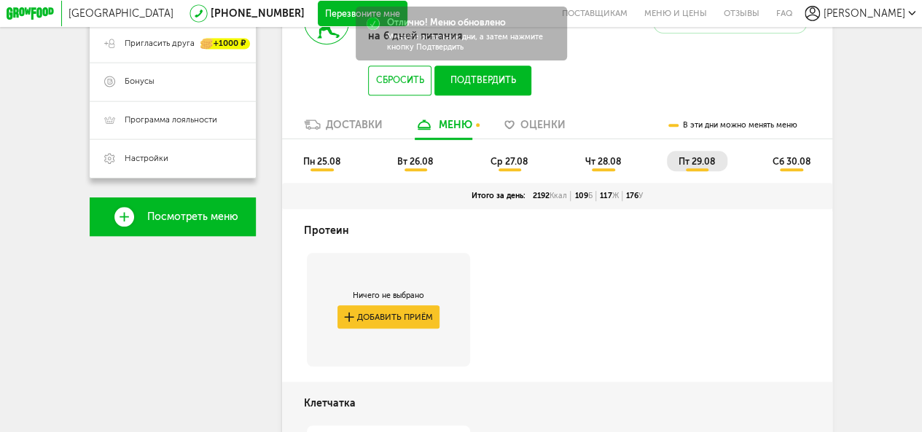
scroll to position [198, 0]
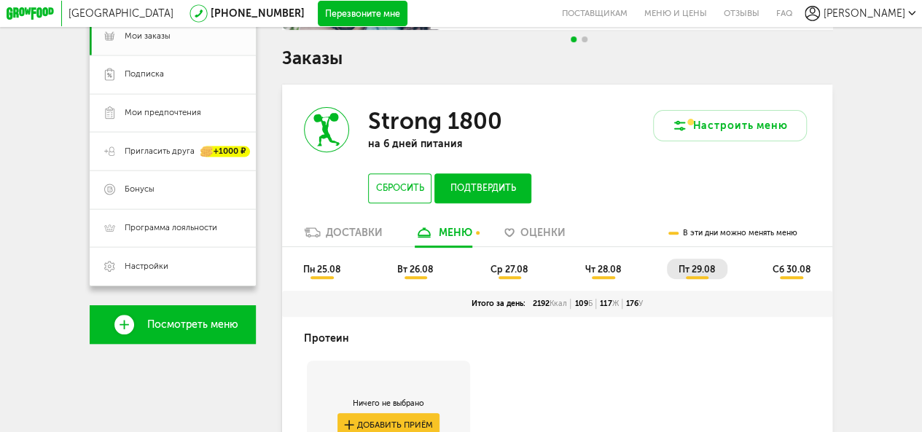
click at [775, 275] on span "сб 30.08" at bounding box center [791, 269] width 38 height 11
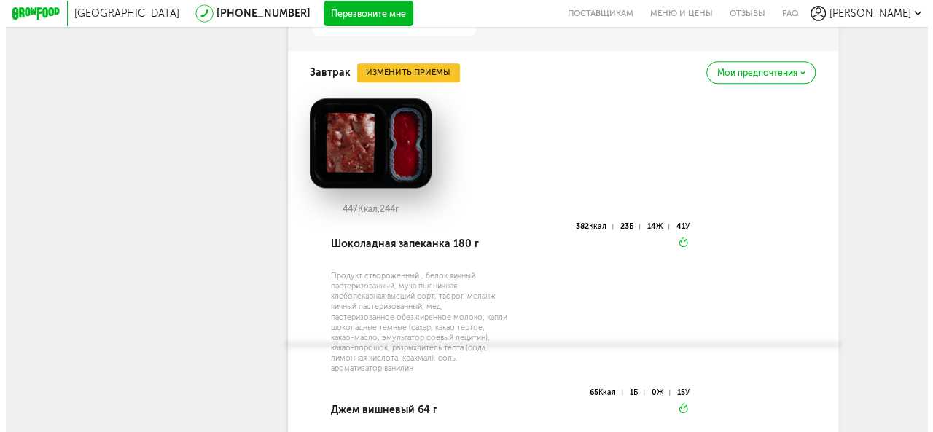
scroll to position [782, 0]
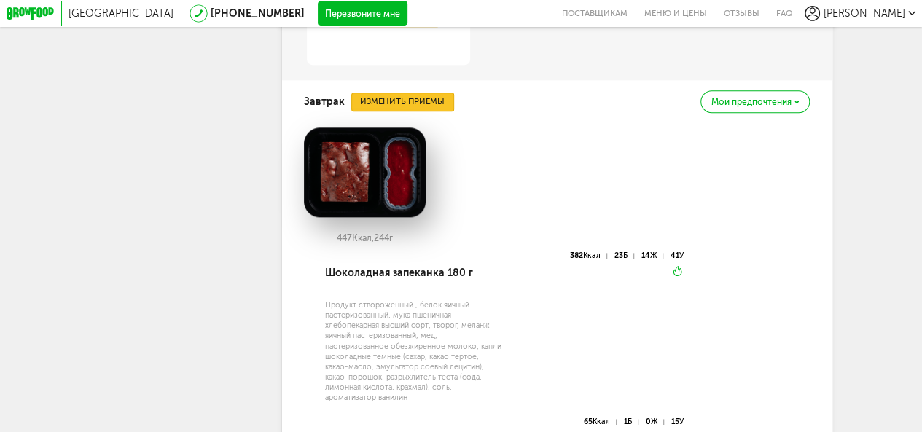
click at [400, 112] on button "Изменить приемы" at bounding box center [402, 102] width 103 height 19
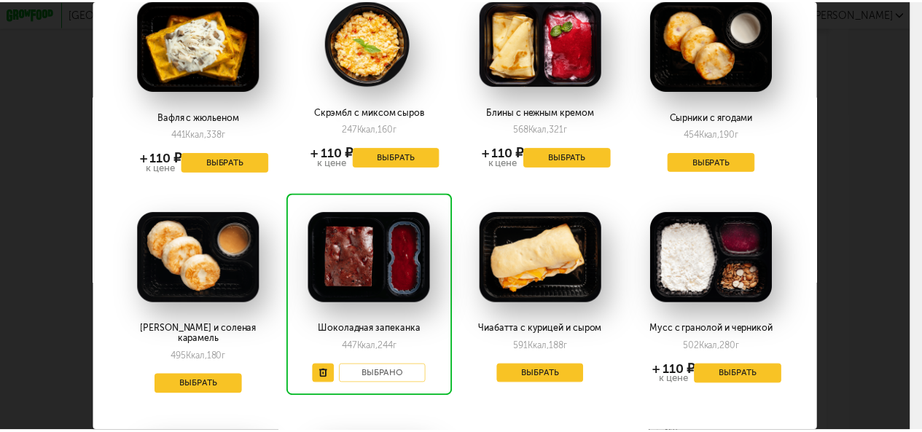
scroll to position [0, 0]
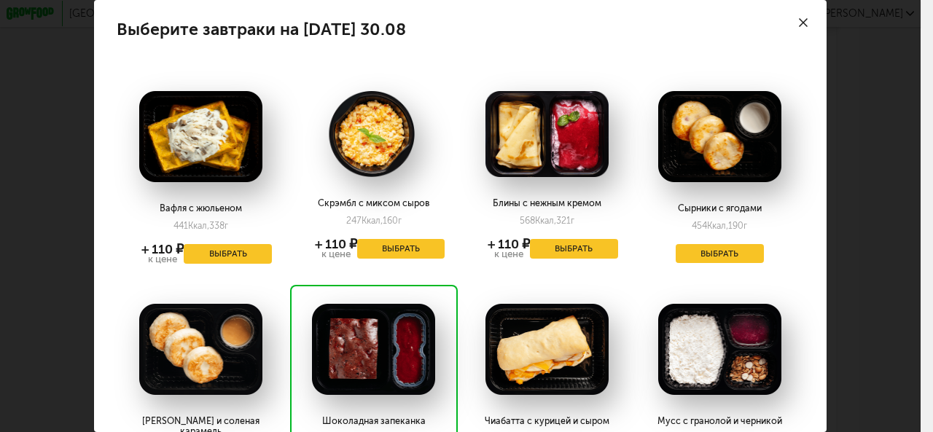
click at [857, 230] on div "Выберите завтраки на [DATE] 30.08 Вафля с жюльеном 441 Ккал, 338 г + 110 ₽ к це…" at bounding box center [460, 216] width 921 height 432
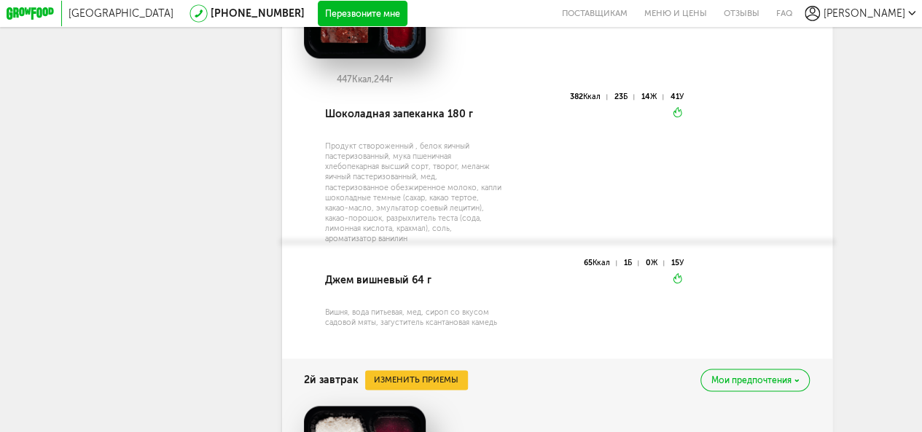
scroll to position [1219, 0]
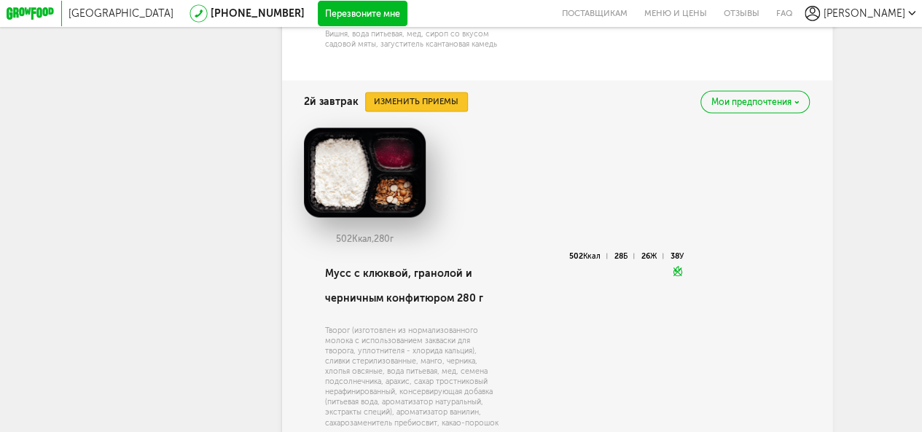
drag, startPoint x: 422, startPoint y: 109, endPoint x: 448, endPoint y: 151, distance: 49.4
click at [445, 147] on div "2й завтрак Изменить приемы Мои предпочтения 502 Ккал, 280 г Мусс с клюквой, гра…" at bounding box center [557, 269] width 550 height 378
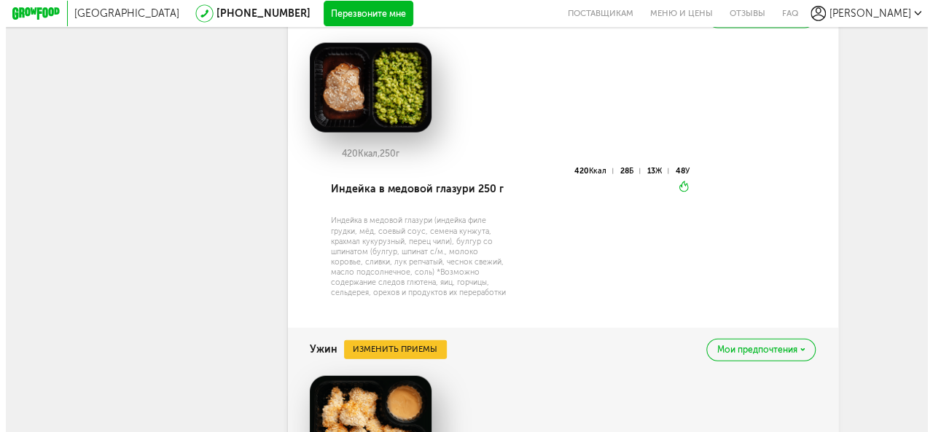
scroll to position [1656, 0]
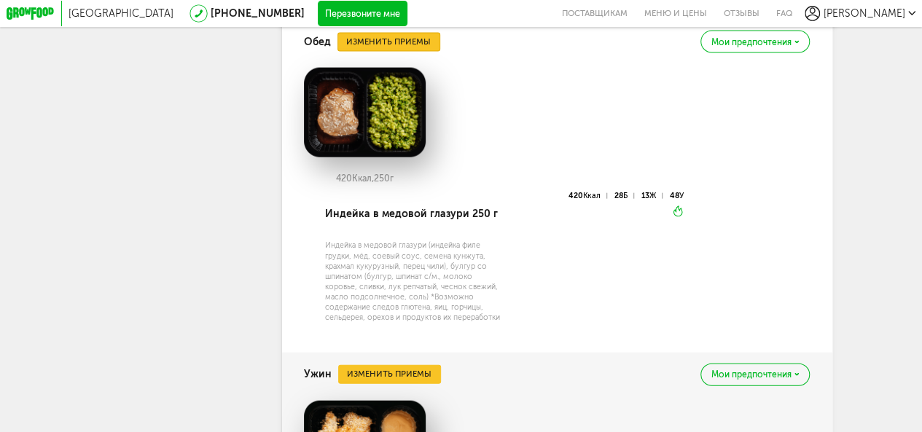
click at [389, 52] on button "Изменить приемы" at bounding box center [389, 42] width 103 height 19
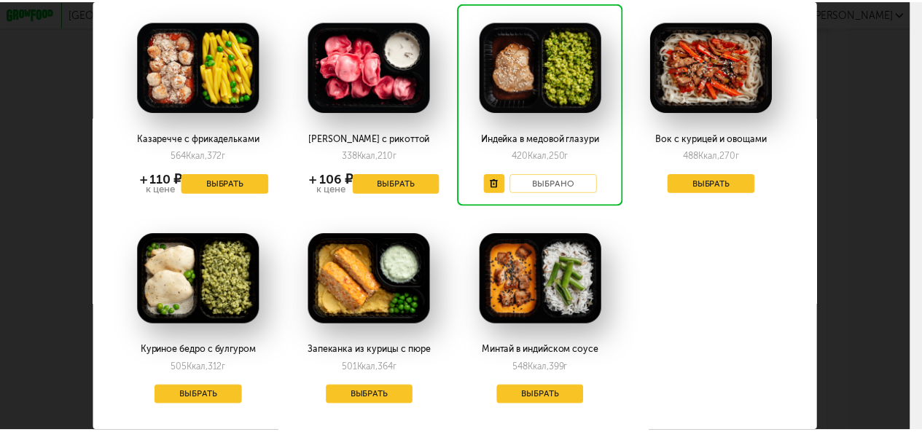
scroll to position [139, 0]
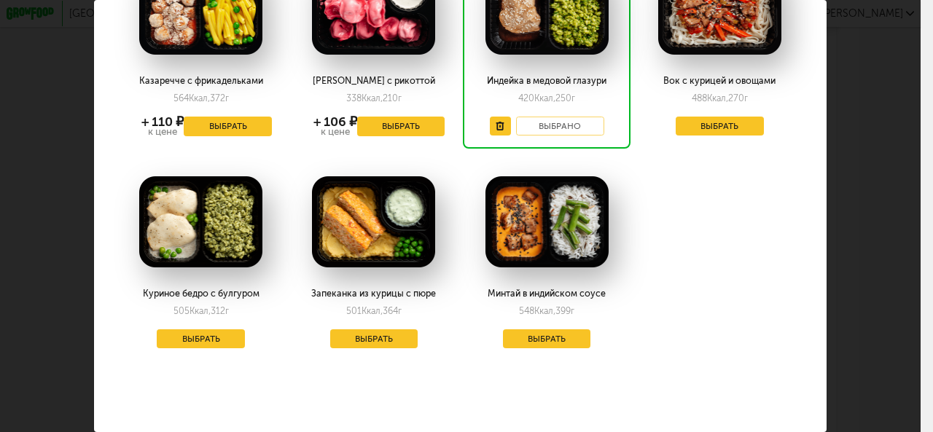
click at [905, 237] on div "Выберите обеды на [DATE] 30.08 Казаречче с фрикадельками 564 Ккал, 372 г + 110 …" at bounding box center [460, 216] width 921 height 432
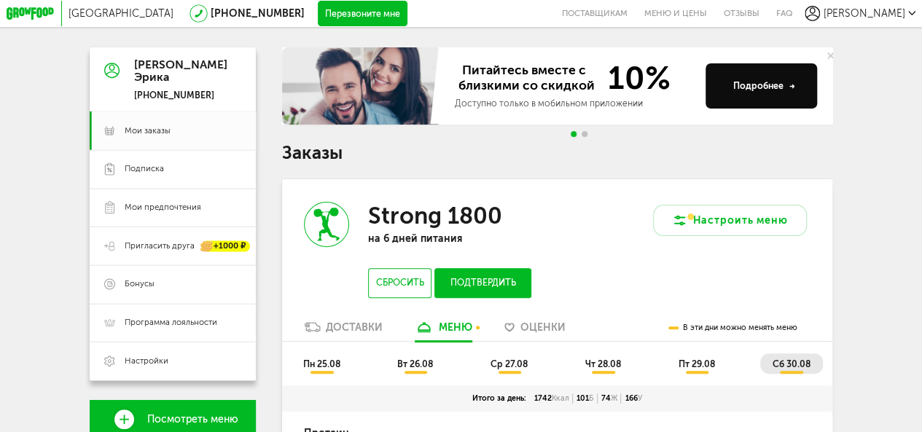
scroll to position [219, 0]
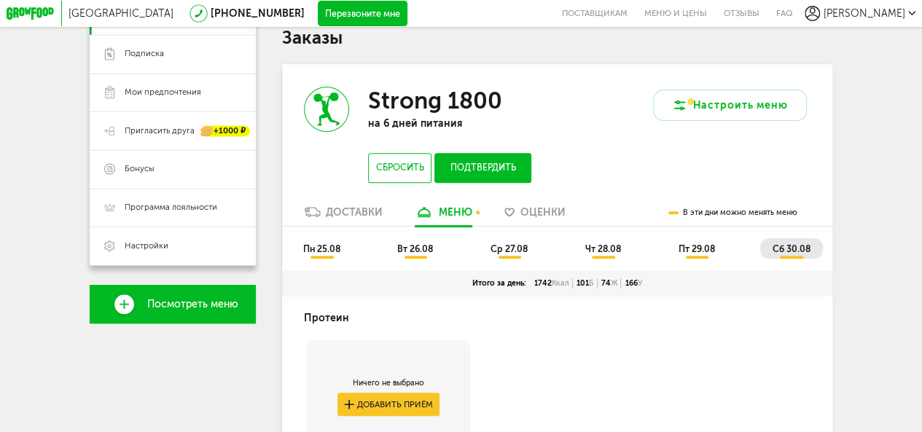
click at [490, 173] on button "Подтвердить" at bounding box center [483, 168] width 97 height 30
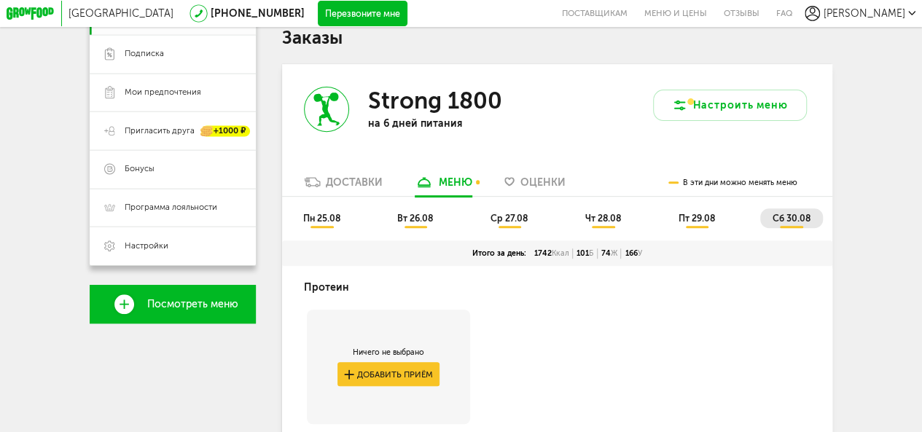
click at [308, 228] on li "пн 25.08" at bounding box center [322, 219] width 61 height 20
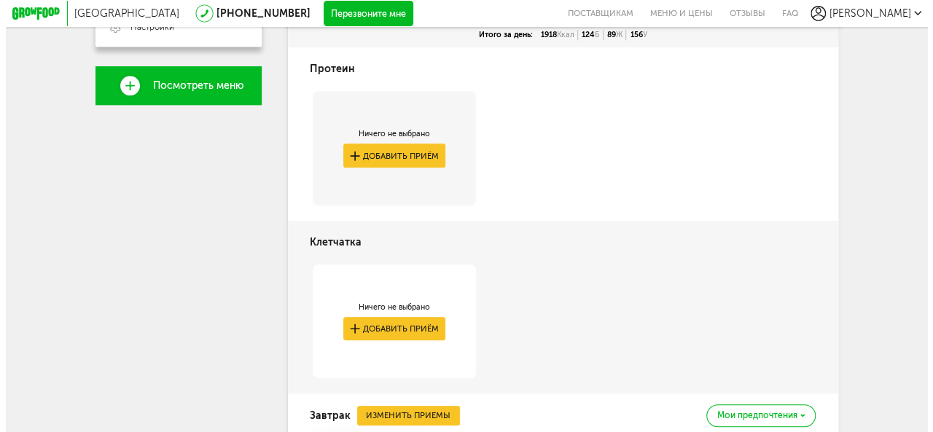
scroll to position [437, 0]
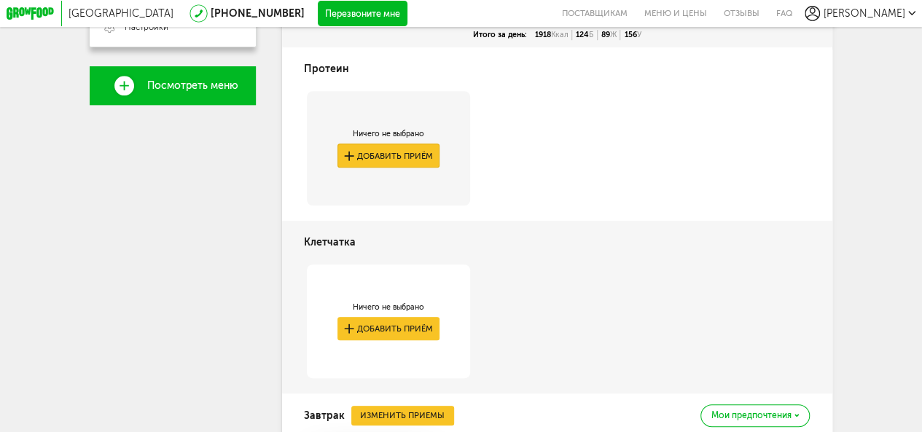
click at [388, 163] on button "Добавить приём" at bounding box center [389, 156] width 103 height 24
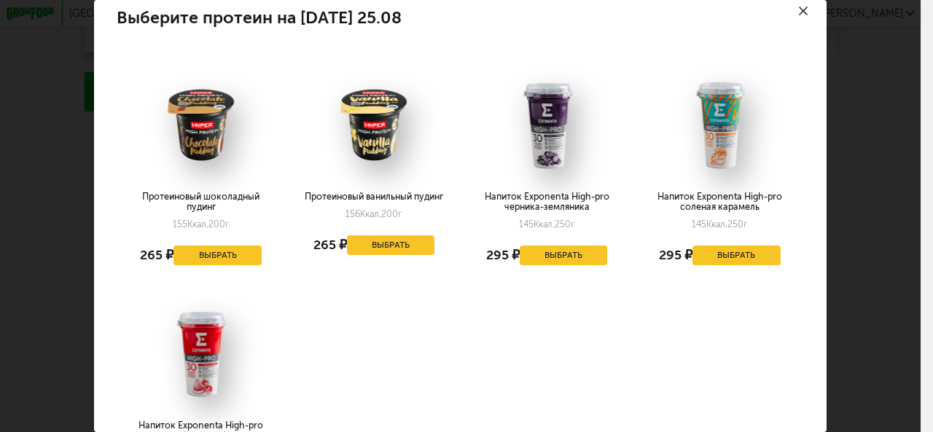
scroll to position [0, 0]
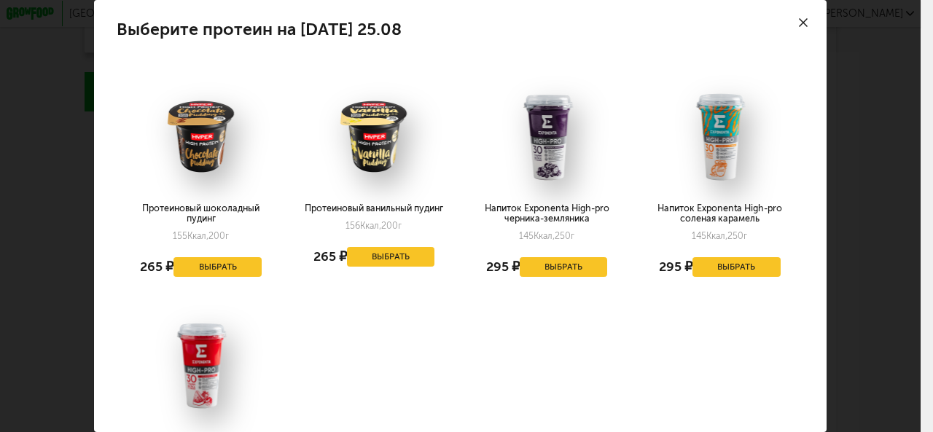
click at [871, 154] on div "Выберите протеин на [DATE] 25.08 Протеиновый шоколадный пудинг 155 Ккал, 200 г …" at bounding box center [460, 216] width 921 height 432
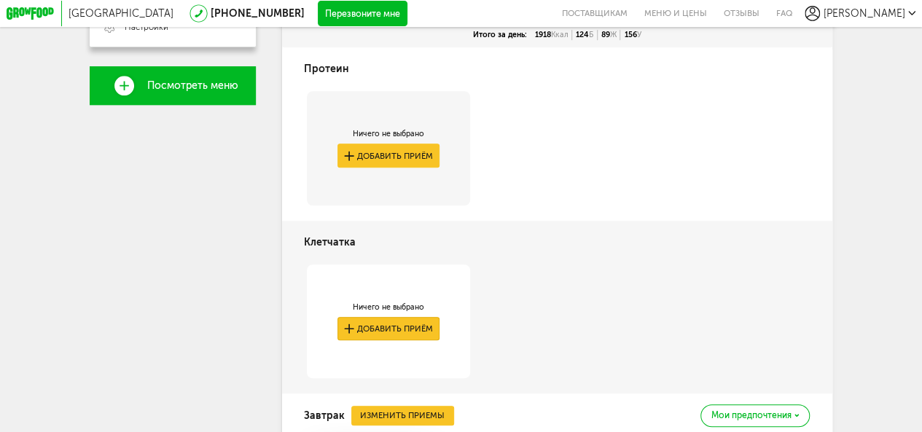
click at [390, 337] on button "Добавить приём" at bounding box center [389, 329] width 103 height 24
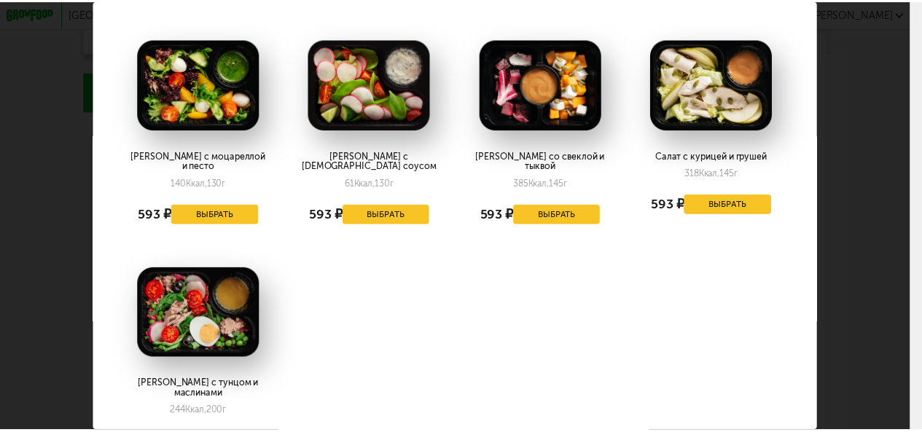
scroll to position [73, 0]
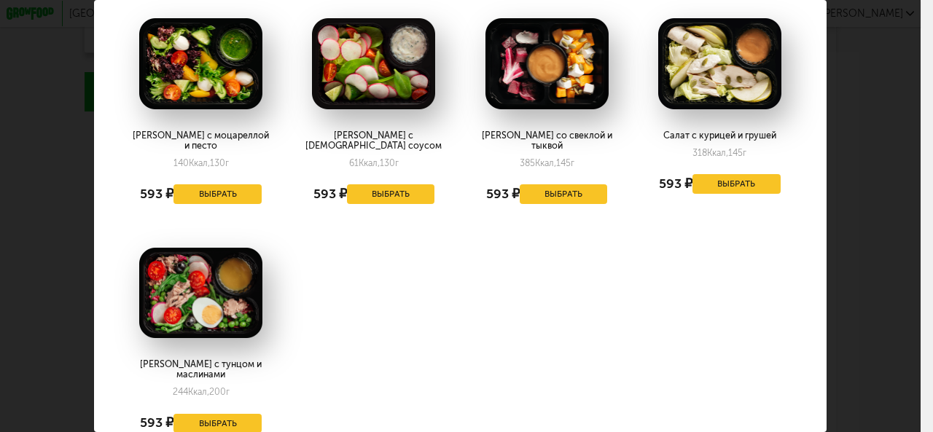
click at [887, 230] on div "Выберите клетчатка на [DATE] 25.08 Салат с моцареллой и песто 140 Ккал, 130 г 5…" at bounding box center [460, 216] width 921 height 432
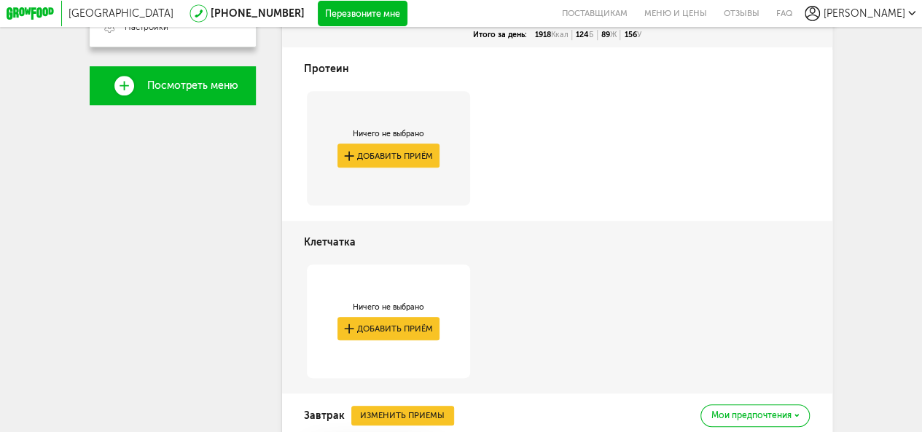
scroll to position [0, 0]
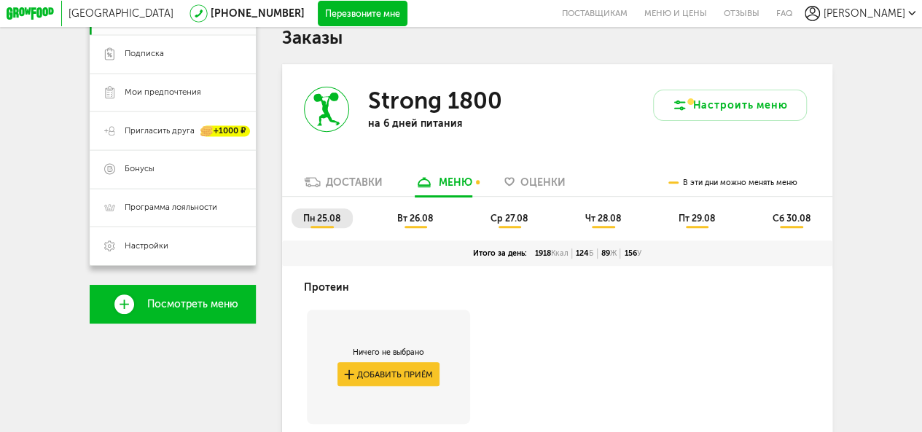
click at [413, 224] on span "вт 26.08" at bounding box center [415, 218] width 36 height 11
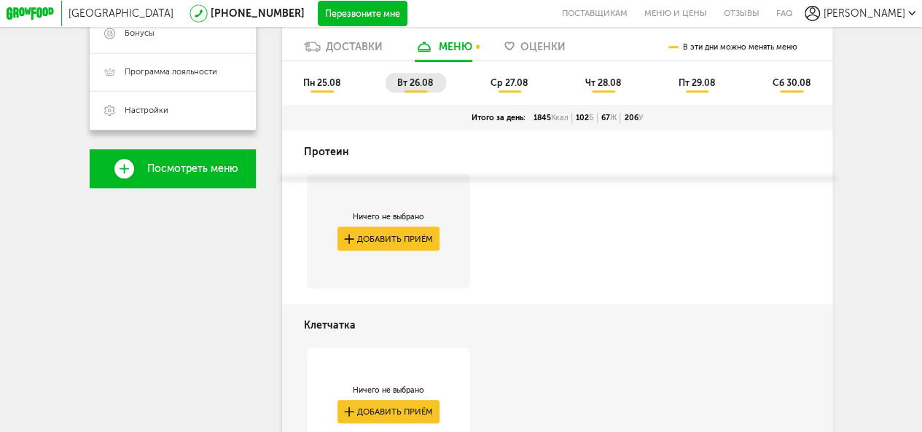
scroll to position [510, 0]
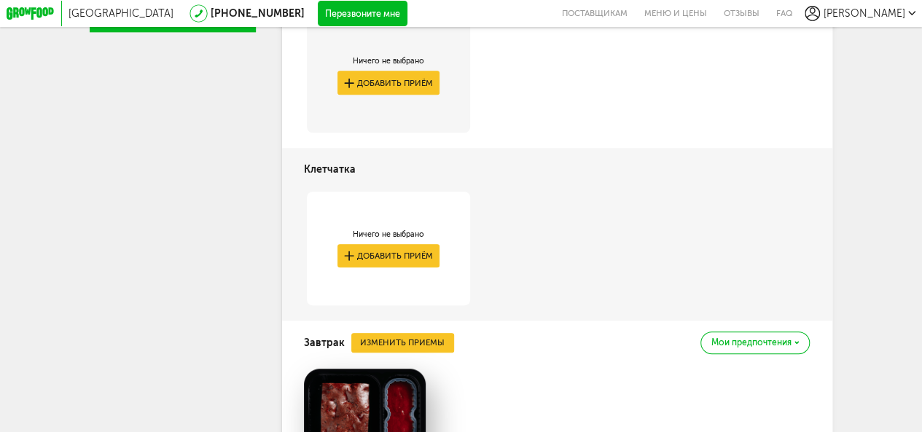
click at [414, 252] on div "Ничего не выбрано Добавить приём" at bounding box center [389, 249] width 103 height 39
click at [414, 258] on button "Добавить приём" at bounding box center [389, 256] width 103 height 24
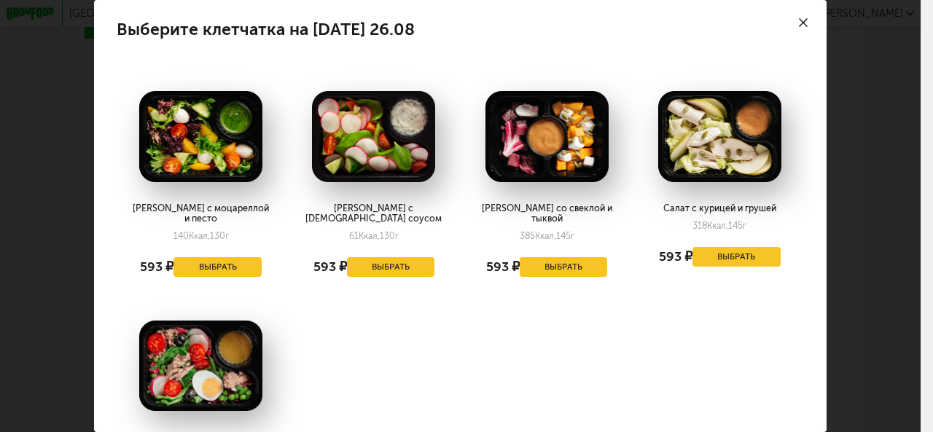
click at [863, 213] on div "Выберите клетчатка на [DATE] 26.08 Салат с моцареллой и песто 140 Ккал, 130 г 5…" at bounding box center [460, 216] width 921 height 432
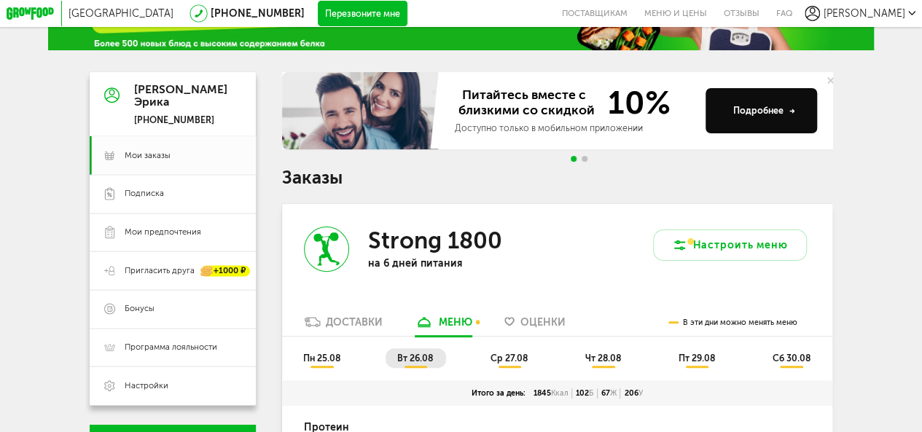
scroll to position [73, 0]
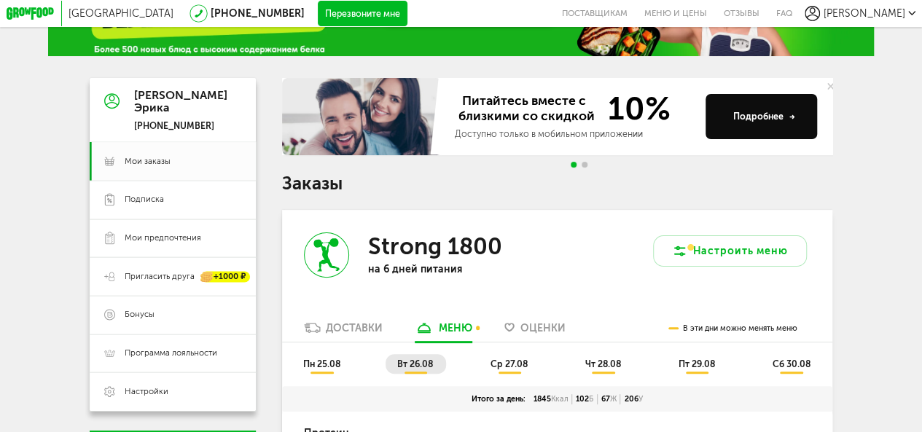
click at [319, 330] on icon at bounding box center [312, 328] width 17 height 10
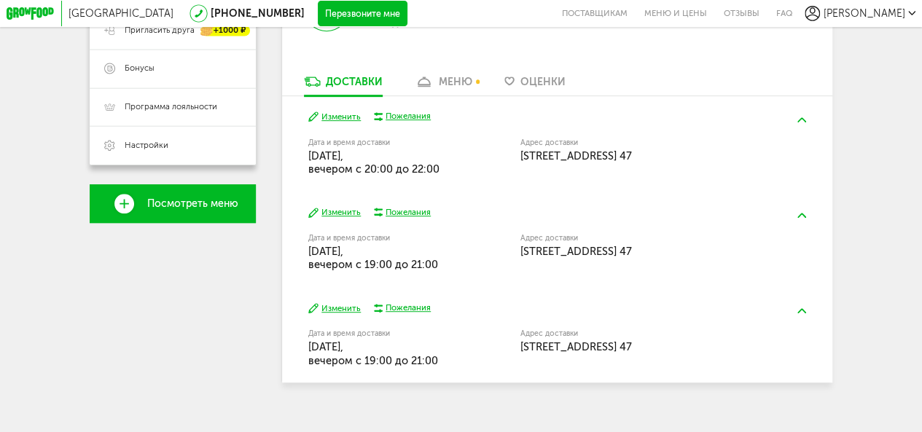
scroll to position [343, 0]
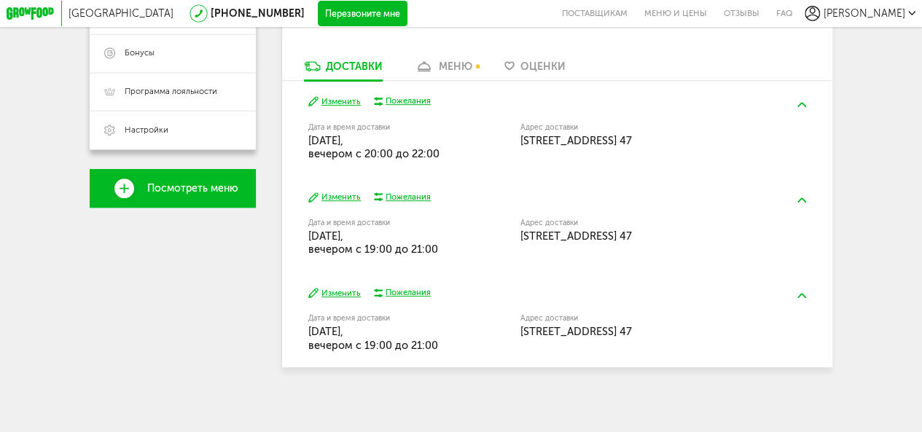
click at [402, 90] on div "Изменить Пожелания Дата и время доставки [DATE], вечером c 20:00 до 22:00 Адрес…" at bounding box center [557, 129] width 550 height 96
click at [415, 100] on div "Пожелания" at bounding box center [408, 102] width 45 height 12
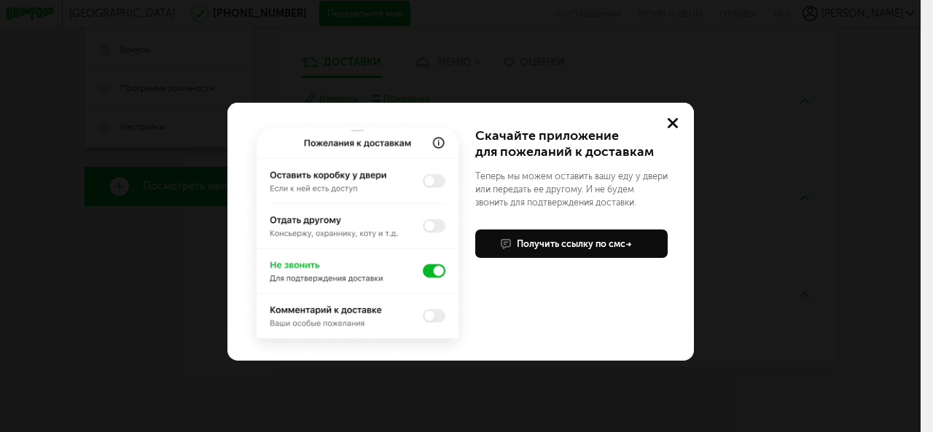
click at [596, 247] on div "Получить ссылку по смс" at bounding box center [574, 244] width 115 height 13
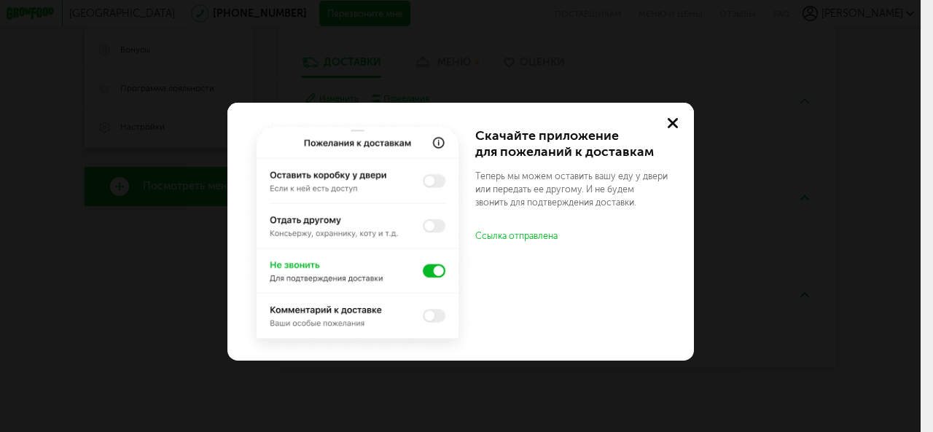
click at [683, 108] on button at bounding box center [674, 124] width 42 height 42
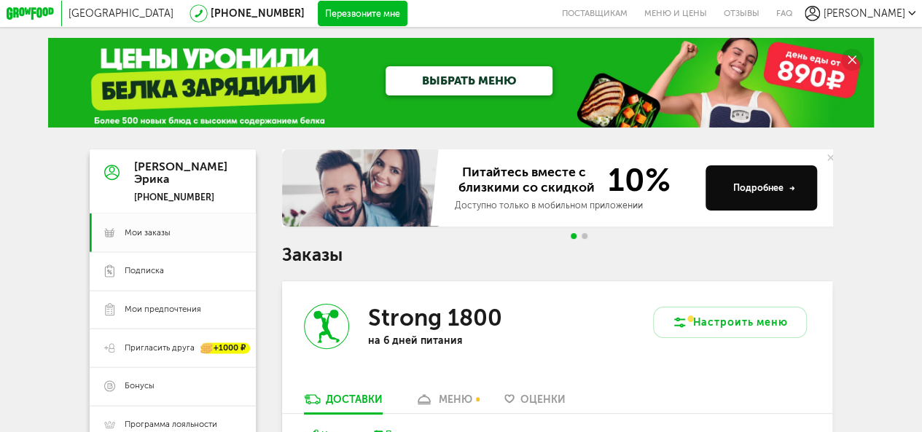
scroll to position [0, 0]
